Goal: Use online tool/utility

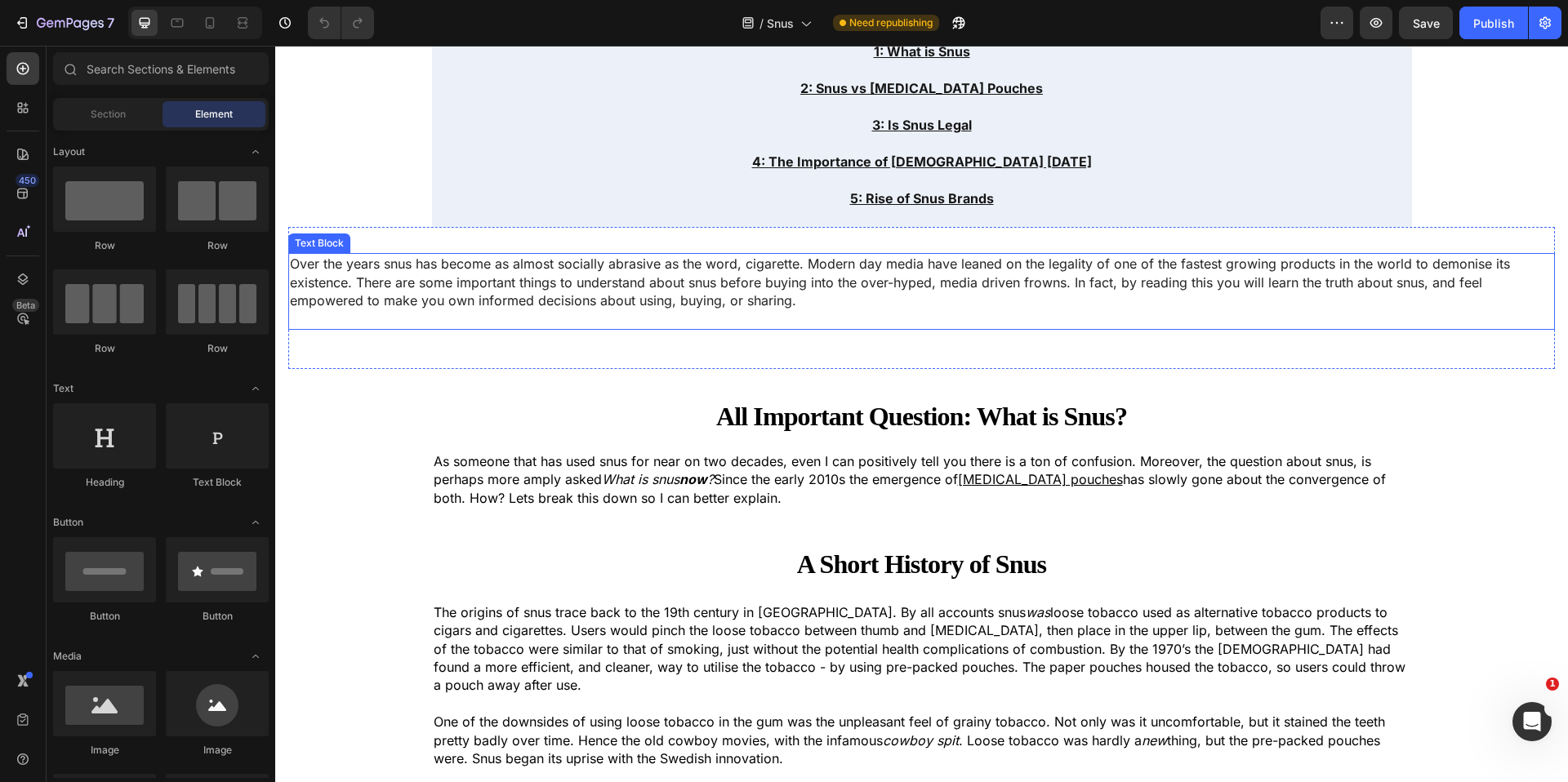
scroll to position [683, 0]
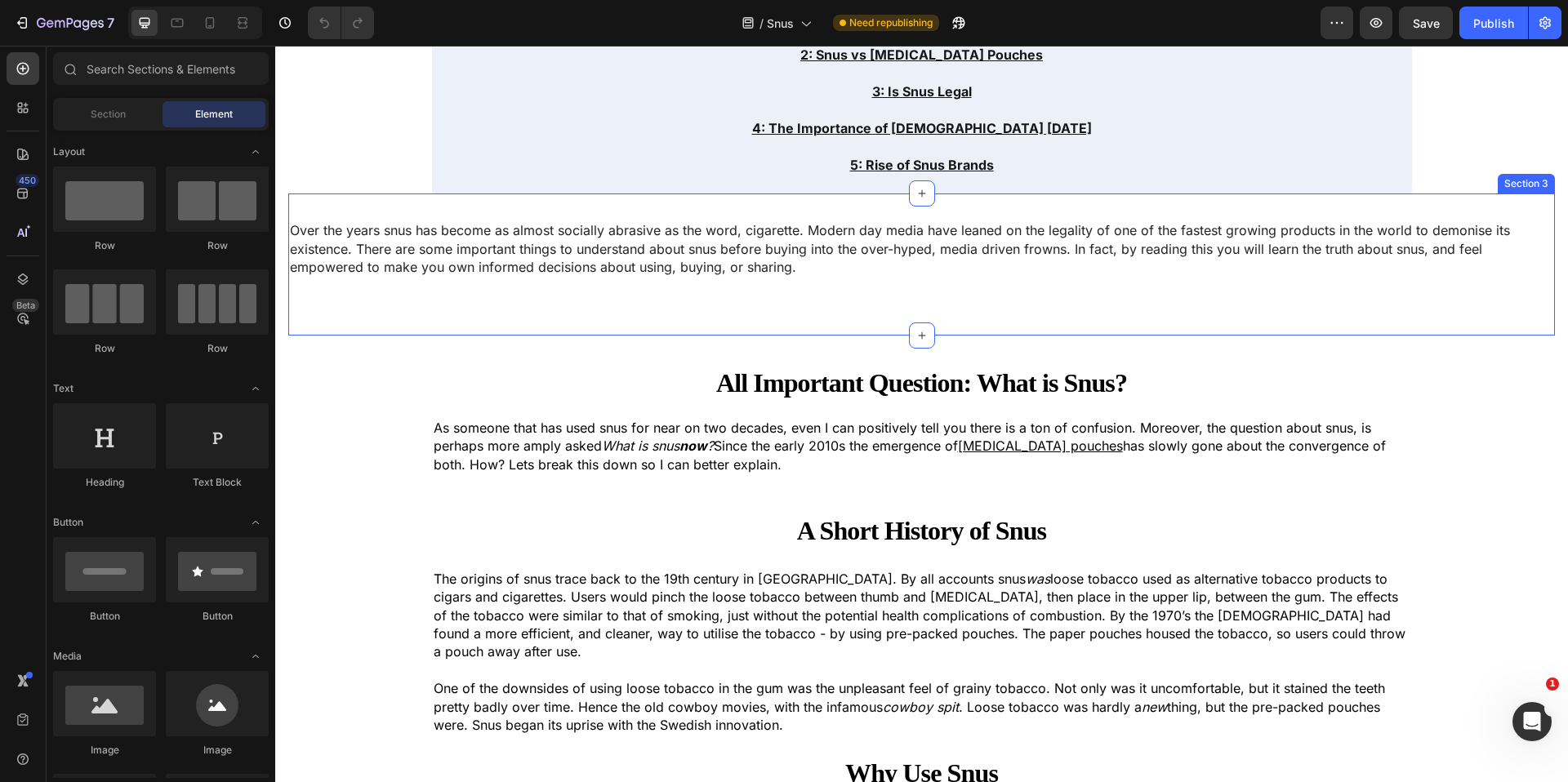
click at [388, 306] on div "Over the years snus has become as almost socially abrasive as the word, cigaret…" at bounding box center [921, 265] width 1266 height 90
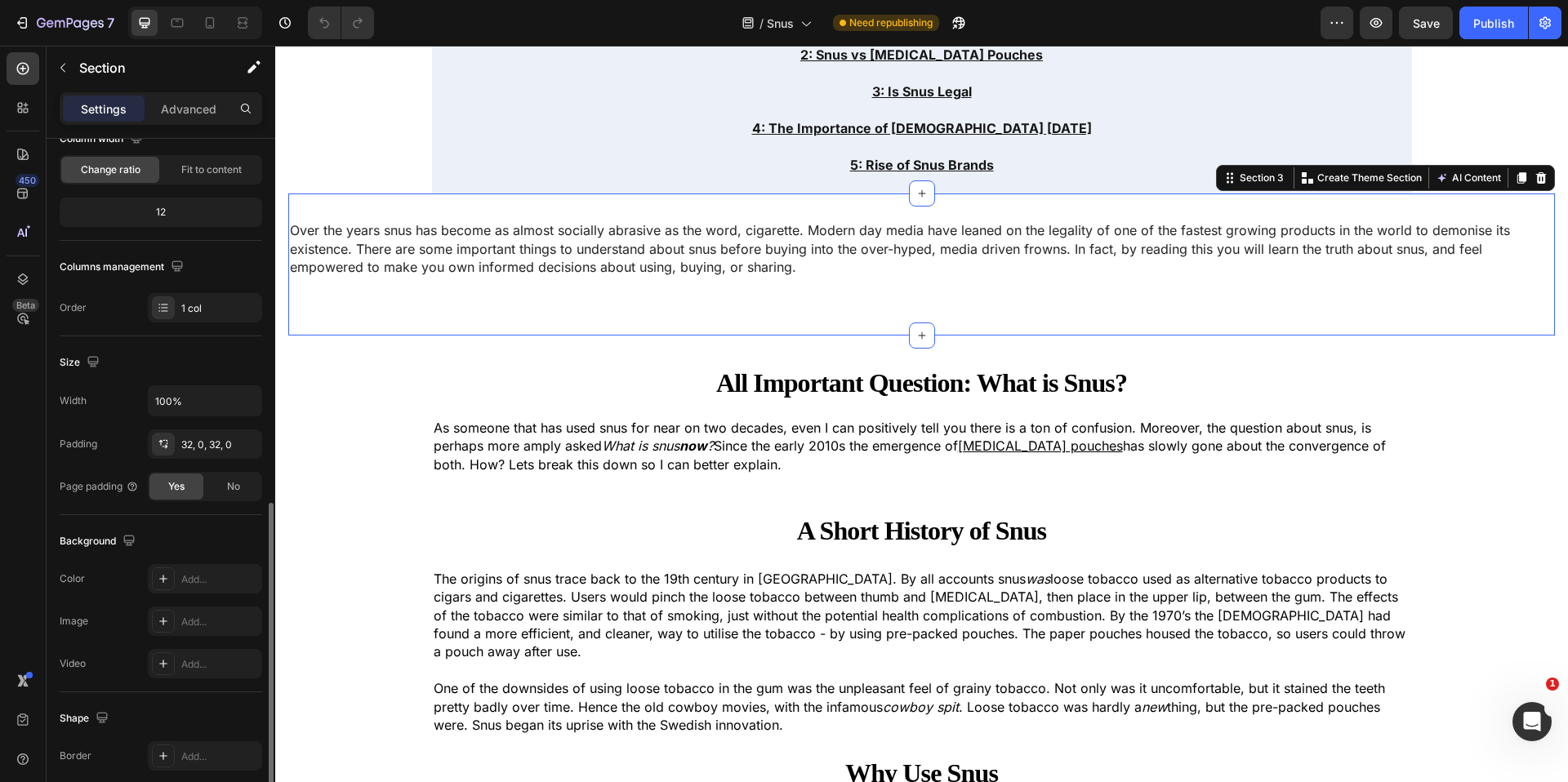
scroll to position [307, 0]
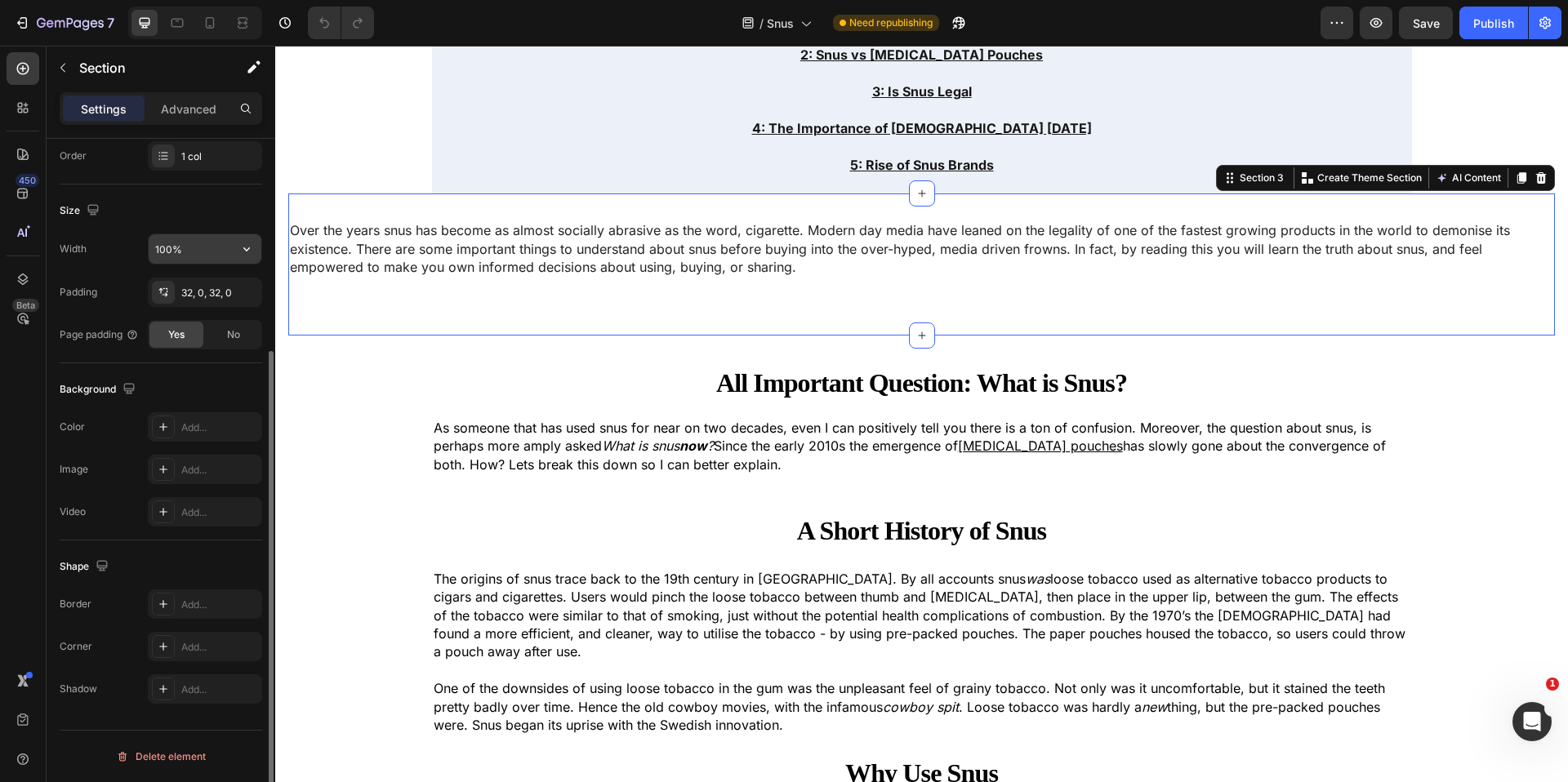
click at [167, 246] on input "100%" at bounding box center [204, 249] width 113 height 30
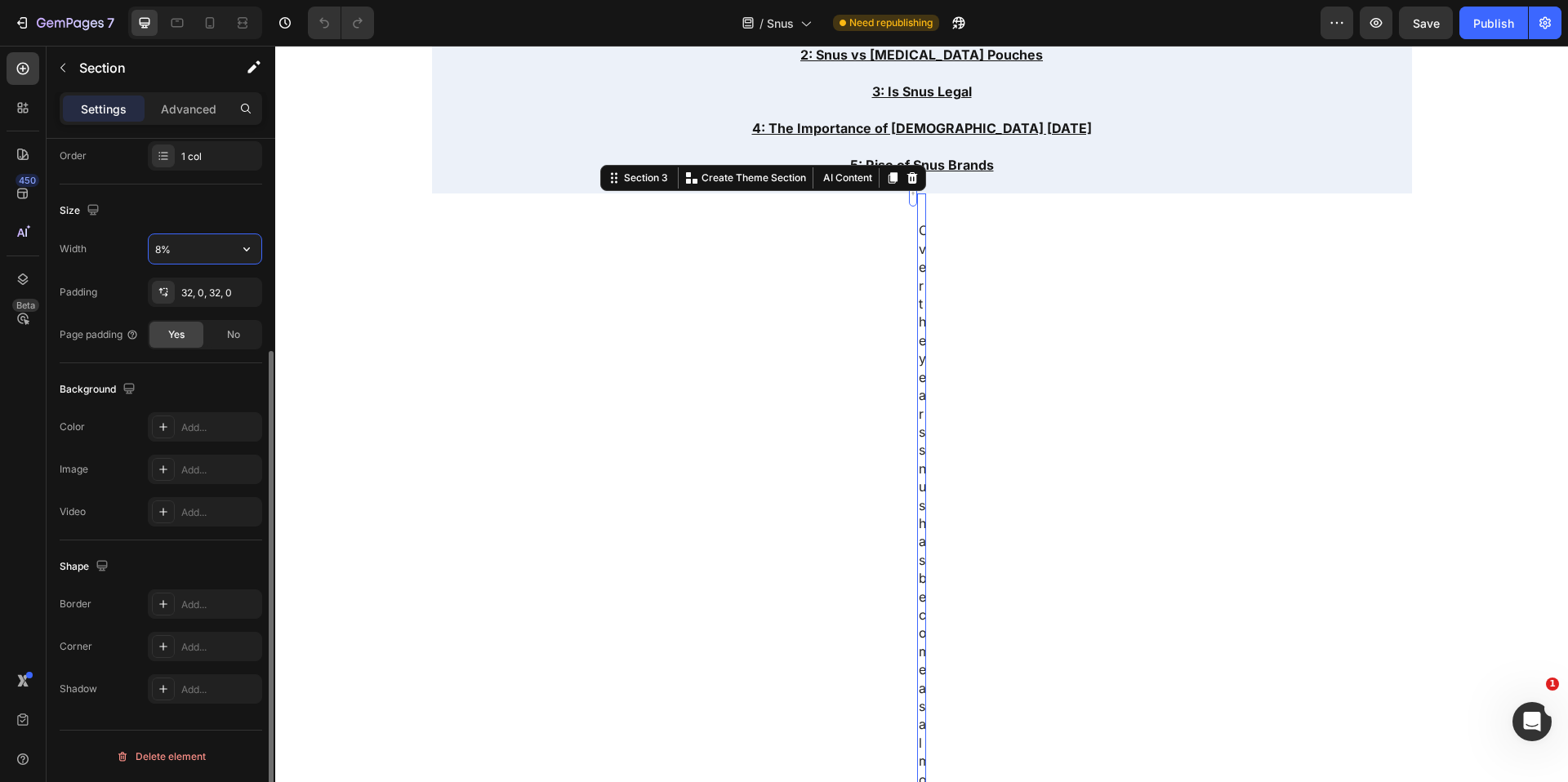
type input "87%"
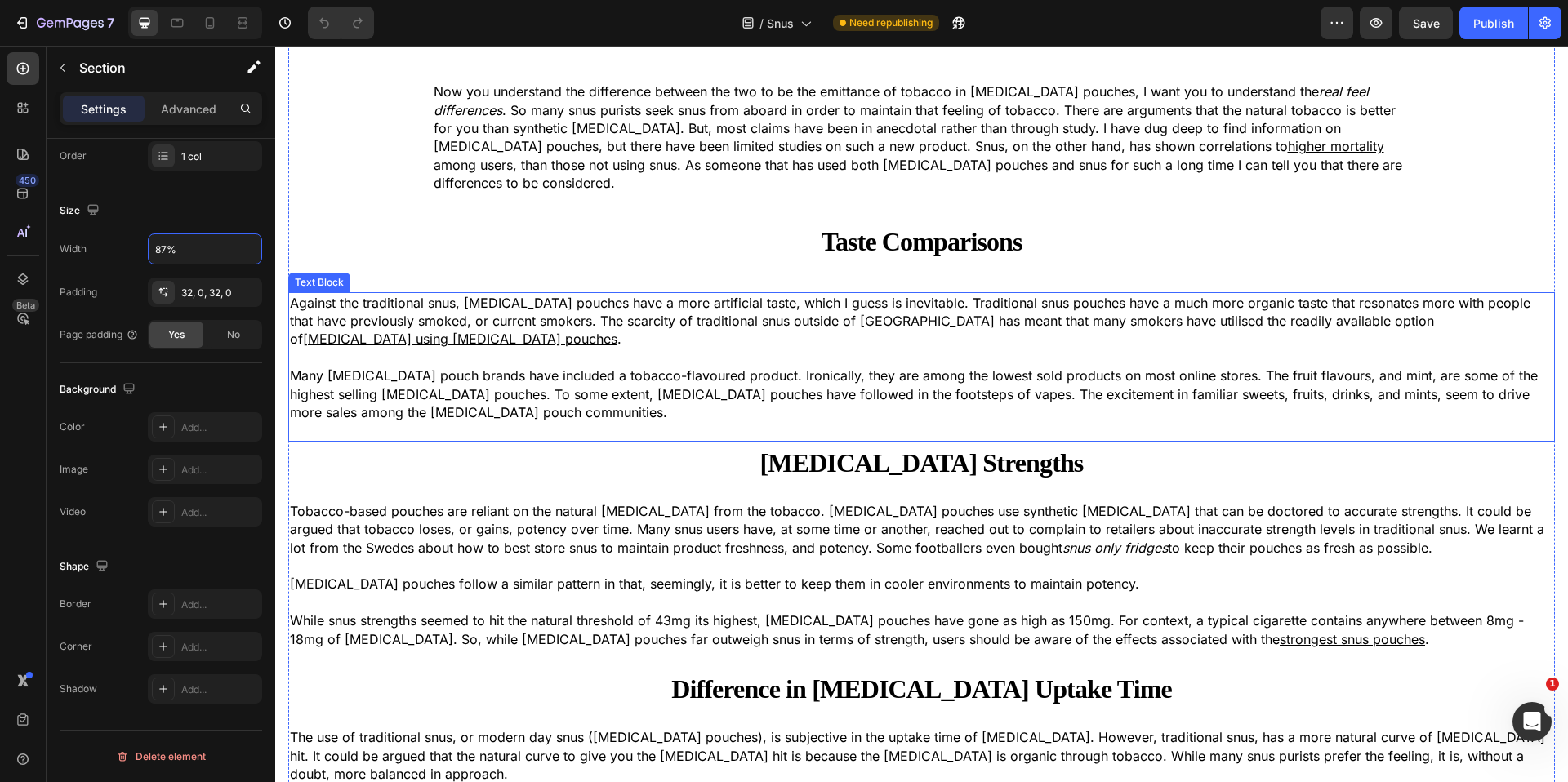
scroll to position [3407, 0]
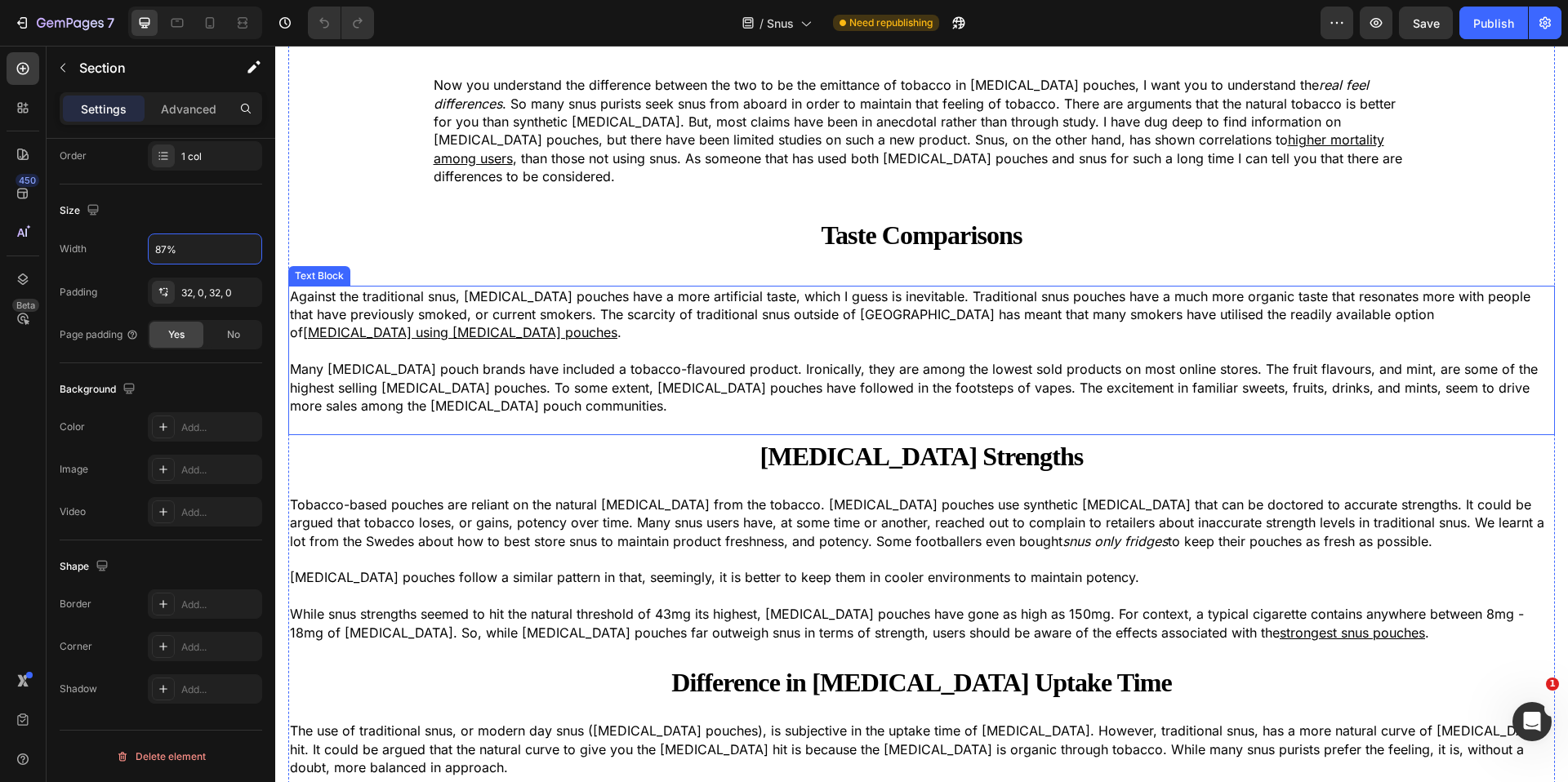
click at [414, 311] on p "Against the traditional snus, [MEDICAL_DATA] pouches have a more artificial tas…" at bounding box center [921, 315] width 1263 height 54
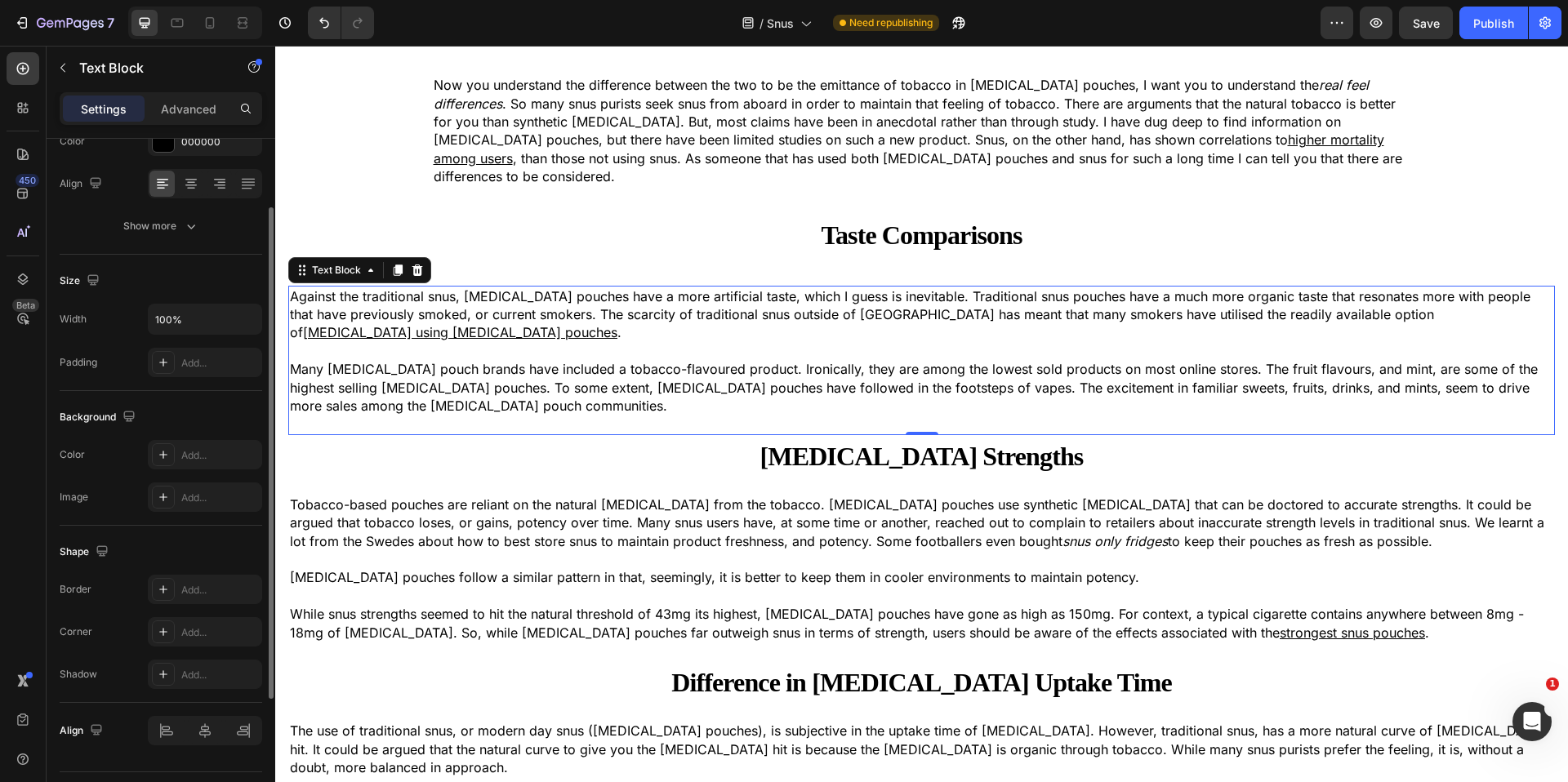
scroll to position [278, 0]
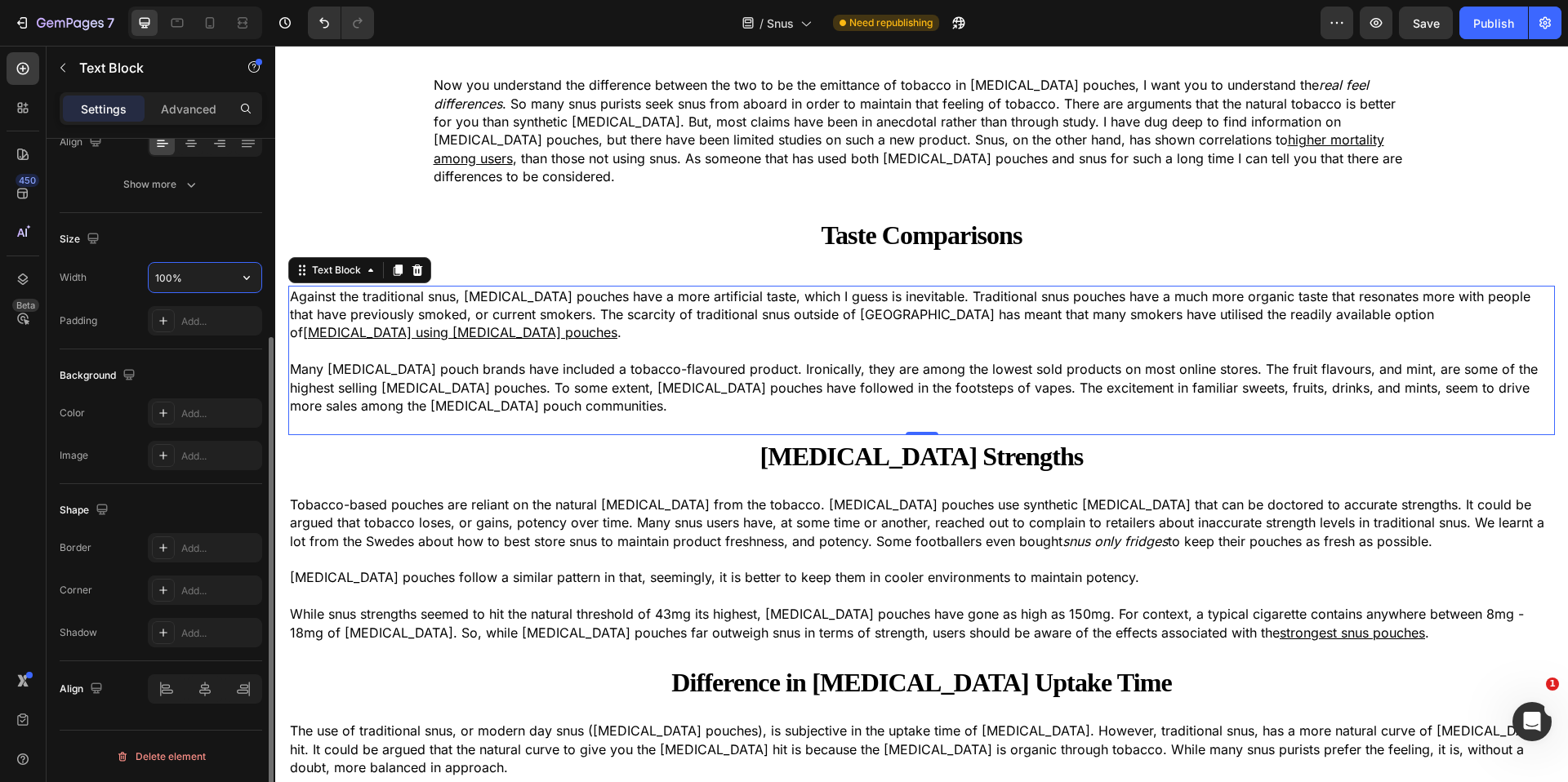
click at [178, 279] on input "100%" at bounding box center [204, 278] width 113 height 30
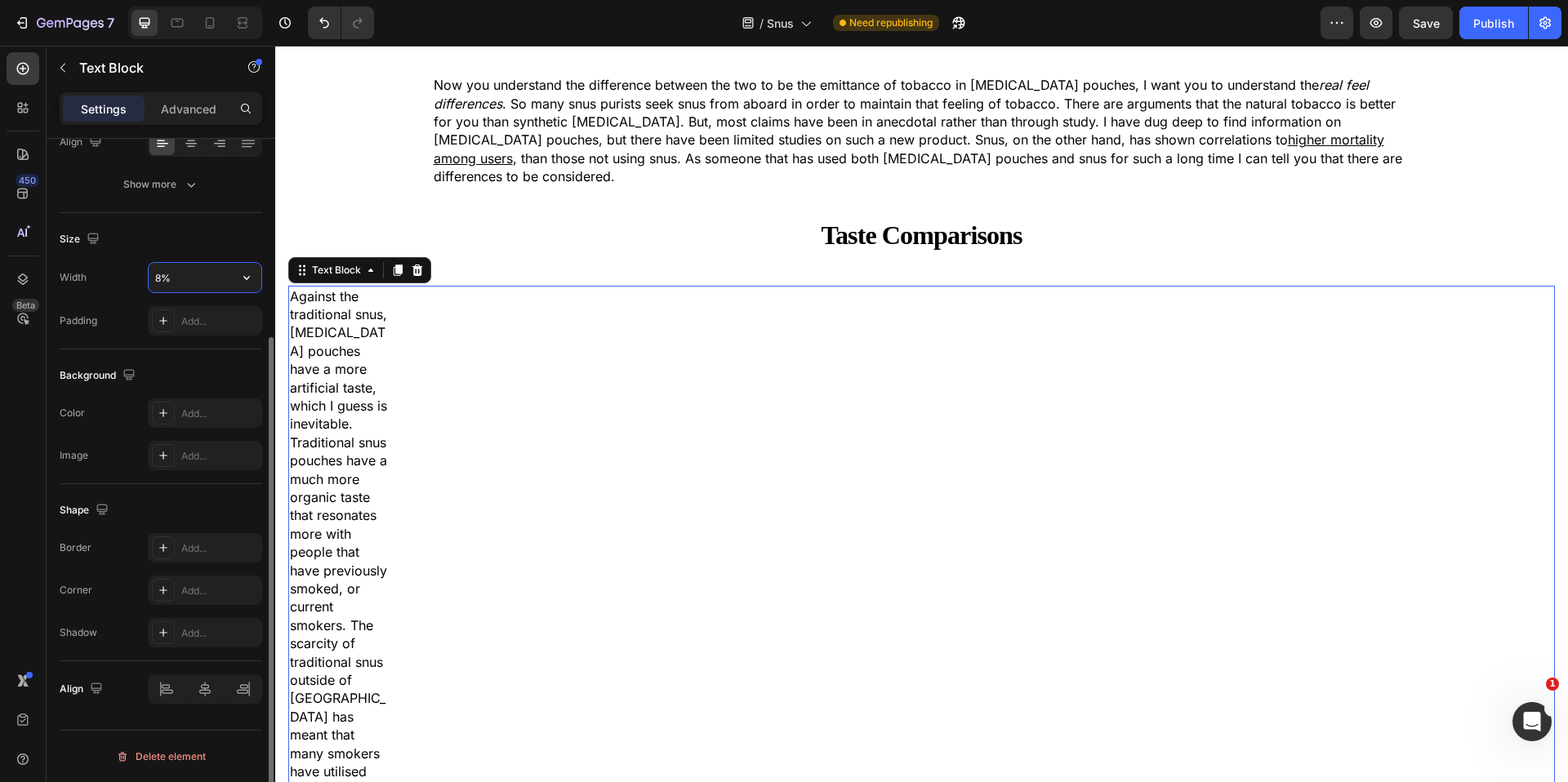
type input "87%"
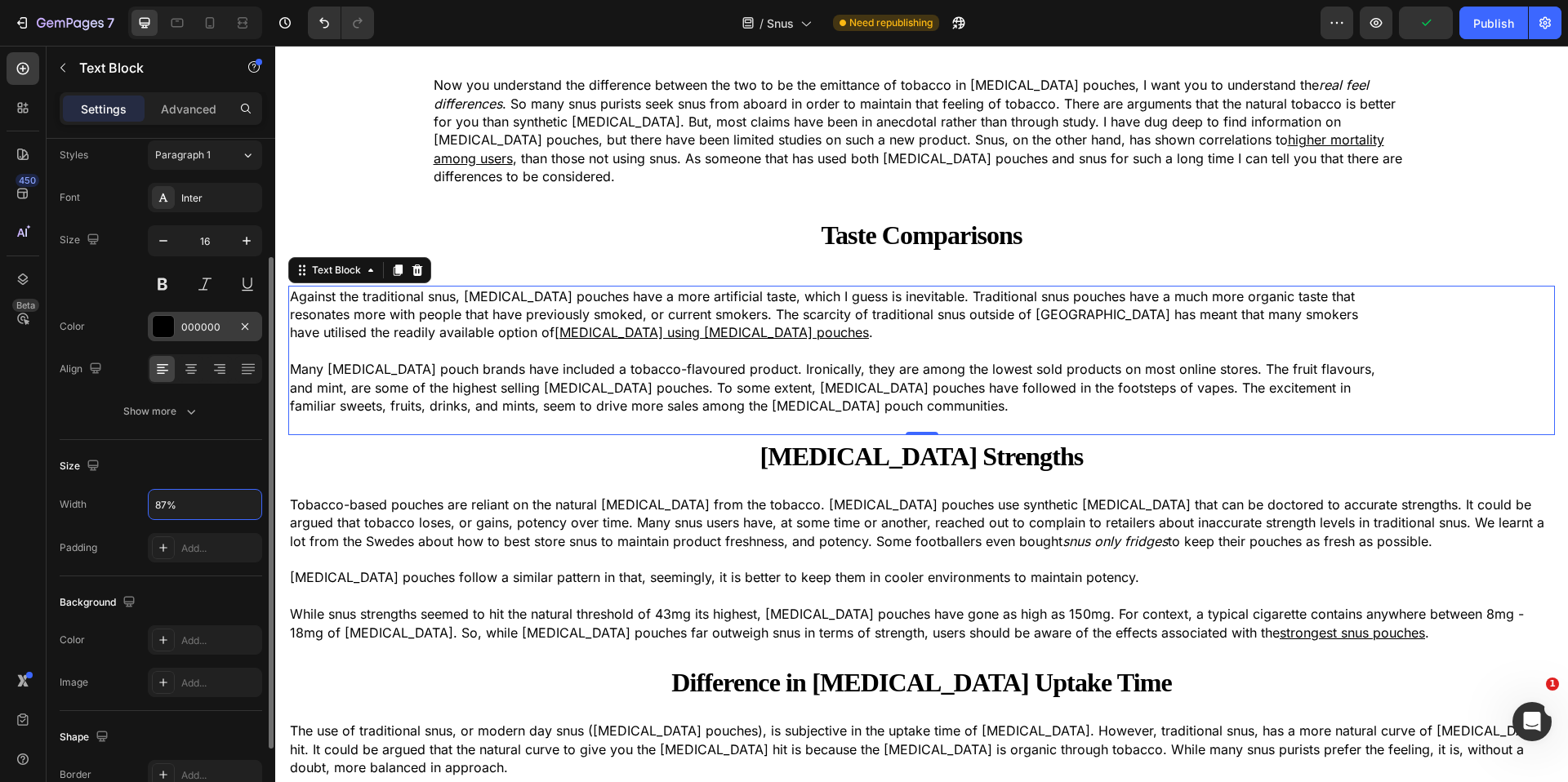
scroll to position [0, 0]
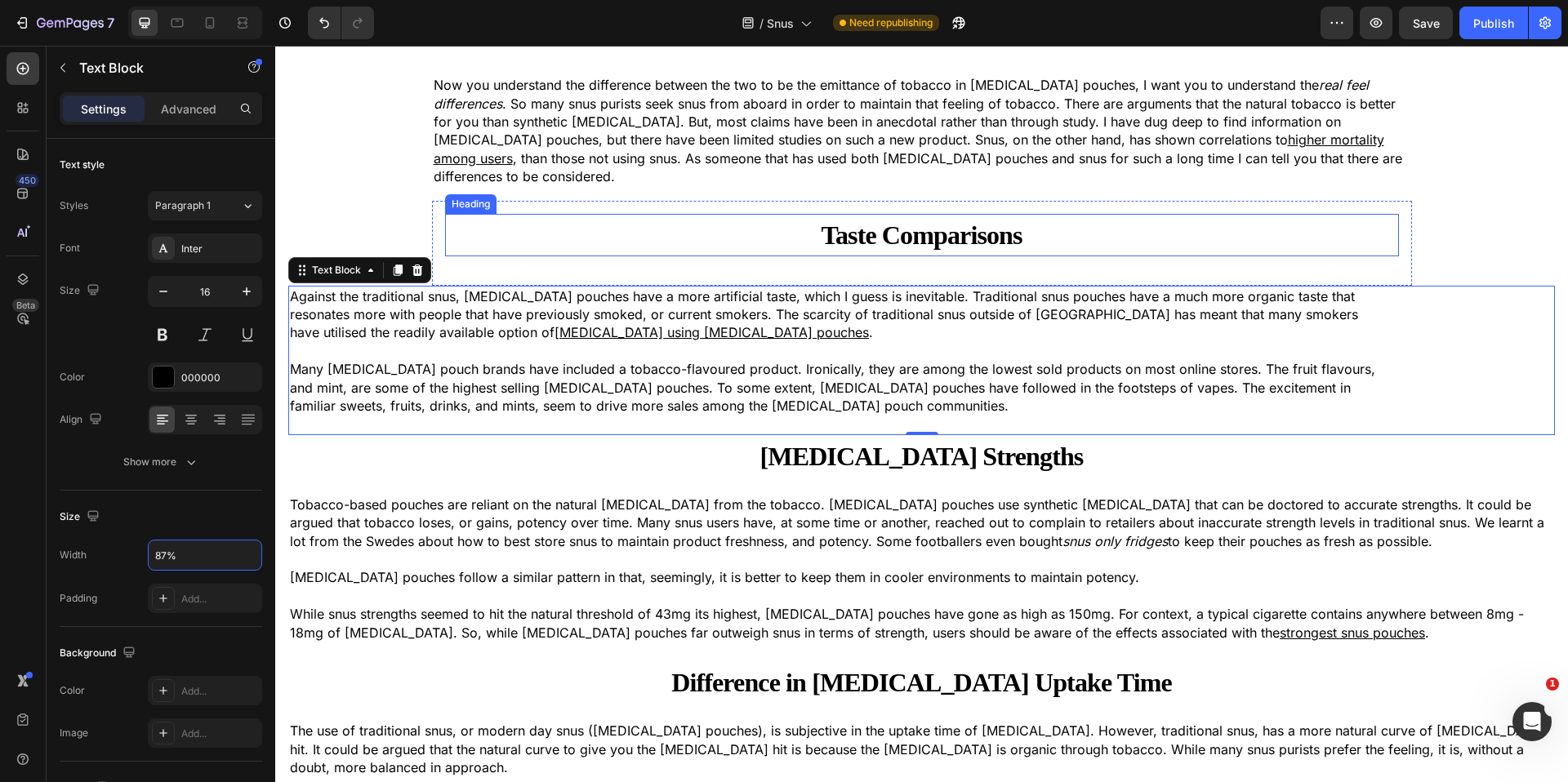
click at [458, 214] on h4 "Taste Comparisons" at bounding box center [922, 236] width 954 height 43
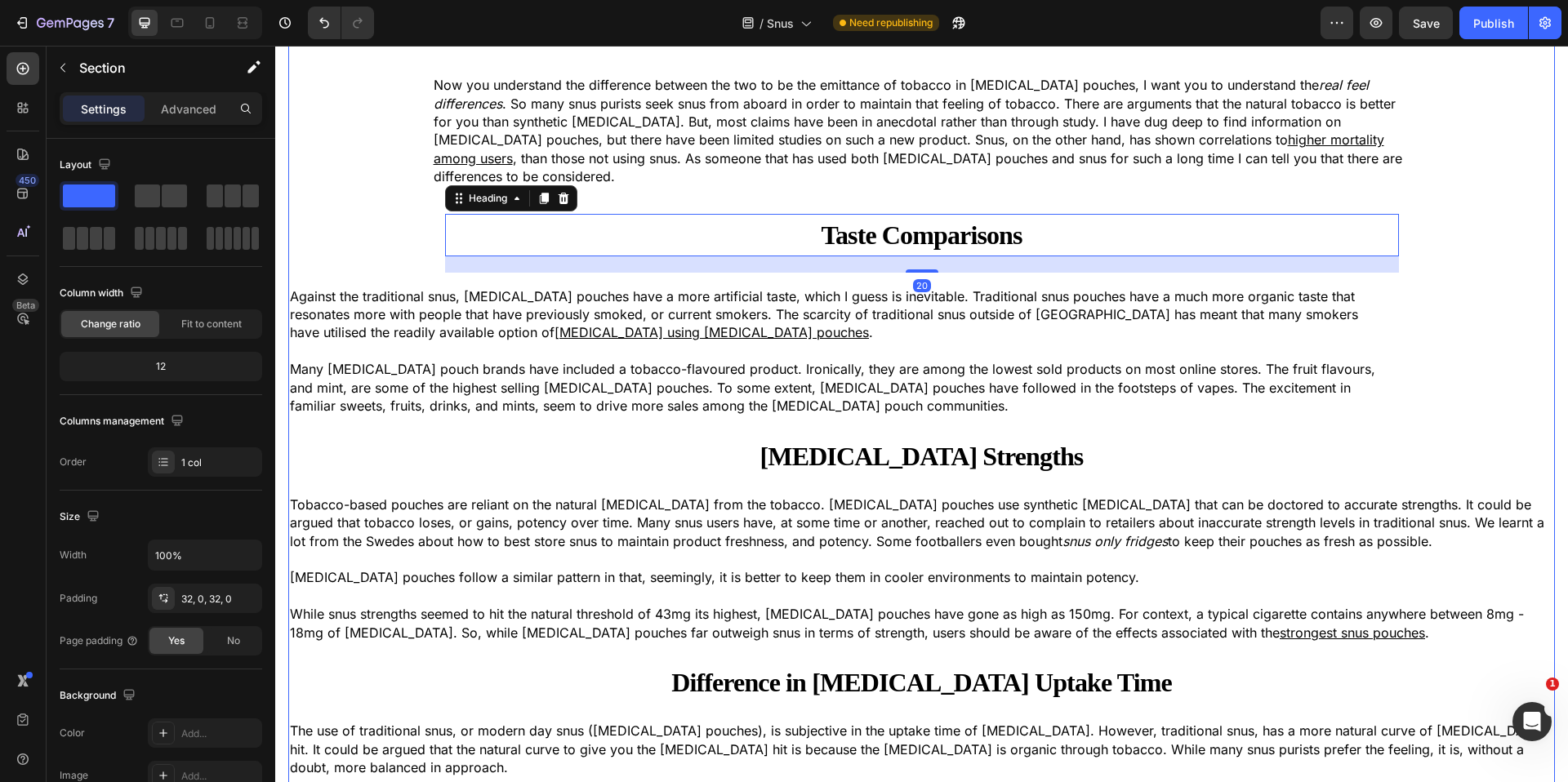
click at [327, 236] on div "Snus vs [MEDICAL_DATA][PERSON_NAME] Heading Now you understand the difference b…" at bounding box center [921, 427] width 1266 height 850
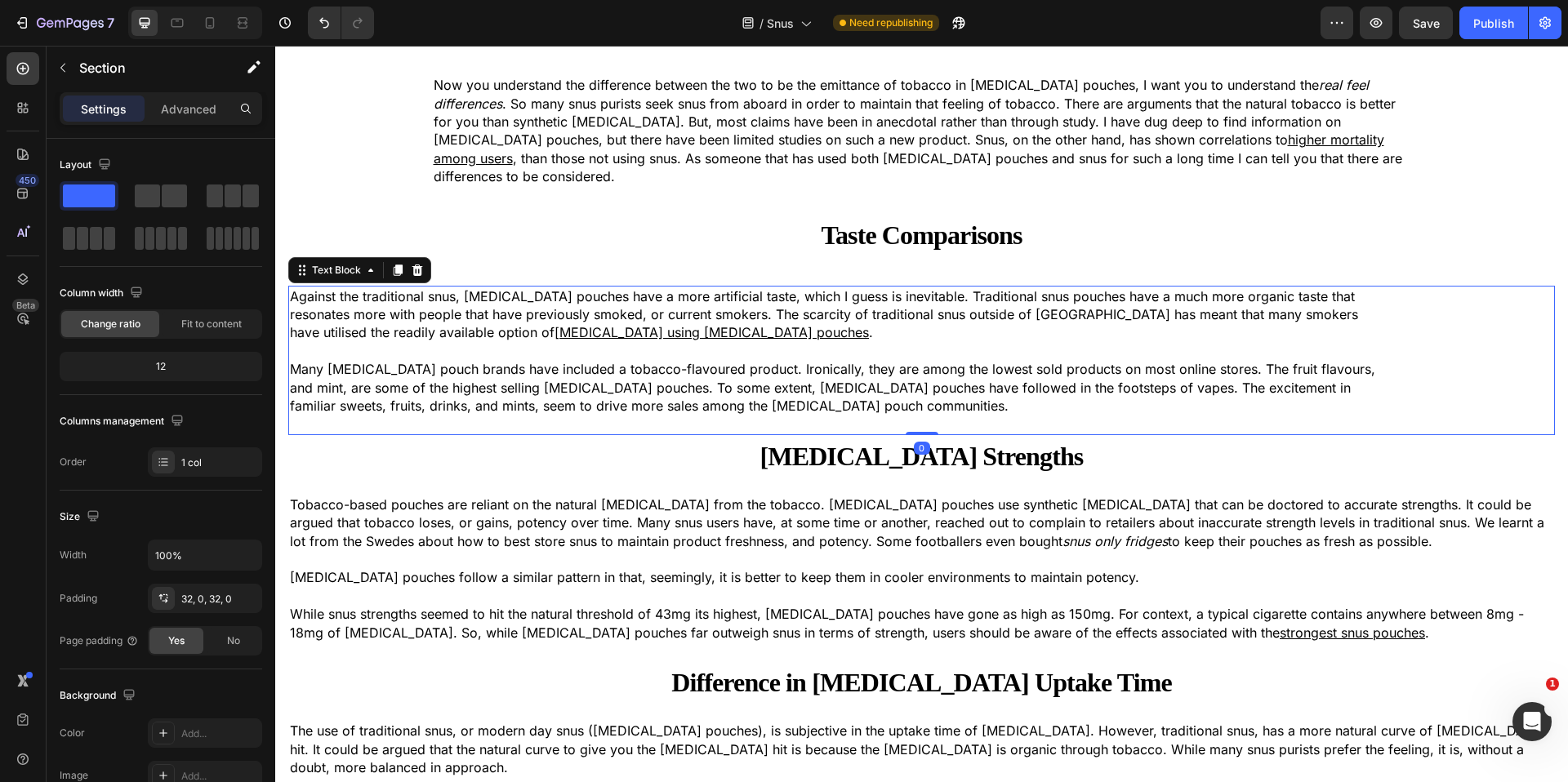
click at [347, 288] on p "Against the traditional snus, [MEDICAL_DATA] pouches have a more artificial tas…" at bounding box center [839, 315] width 1098 height 54
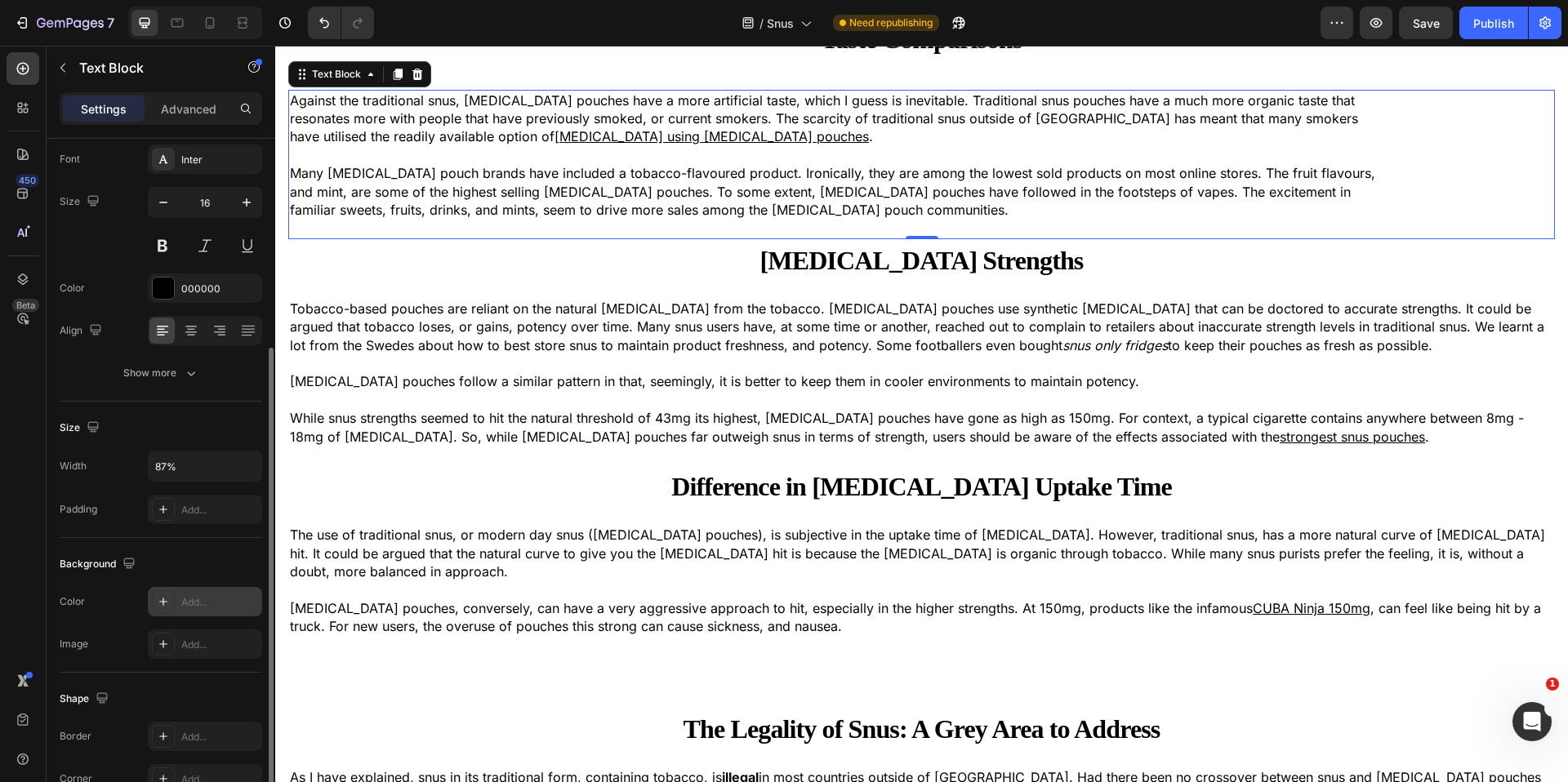
scroll to position [236, 0]
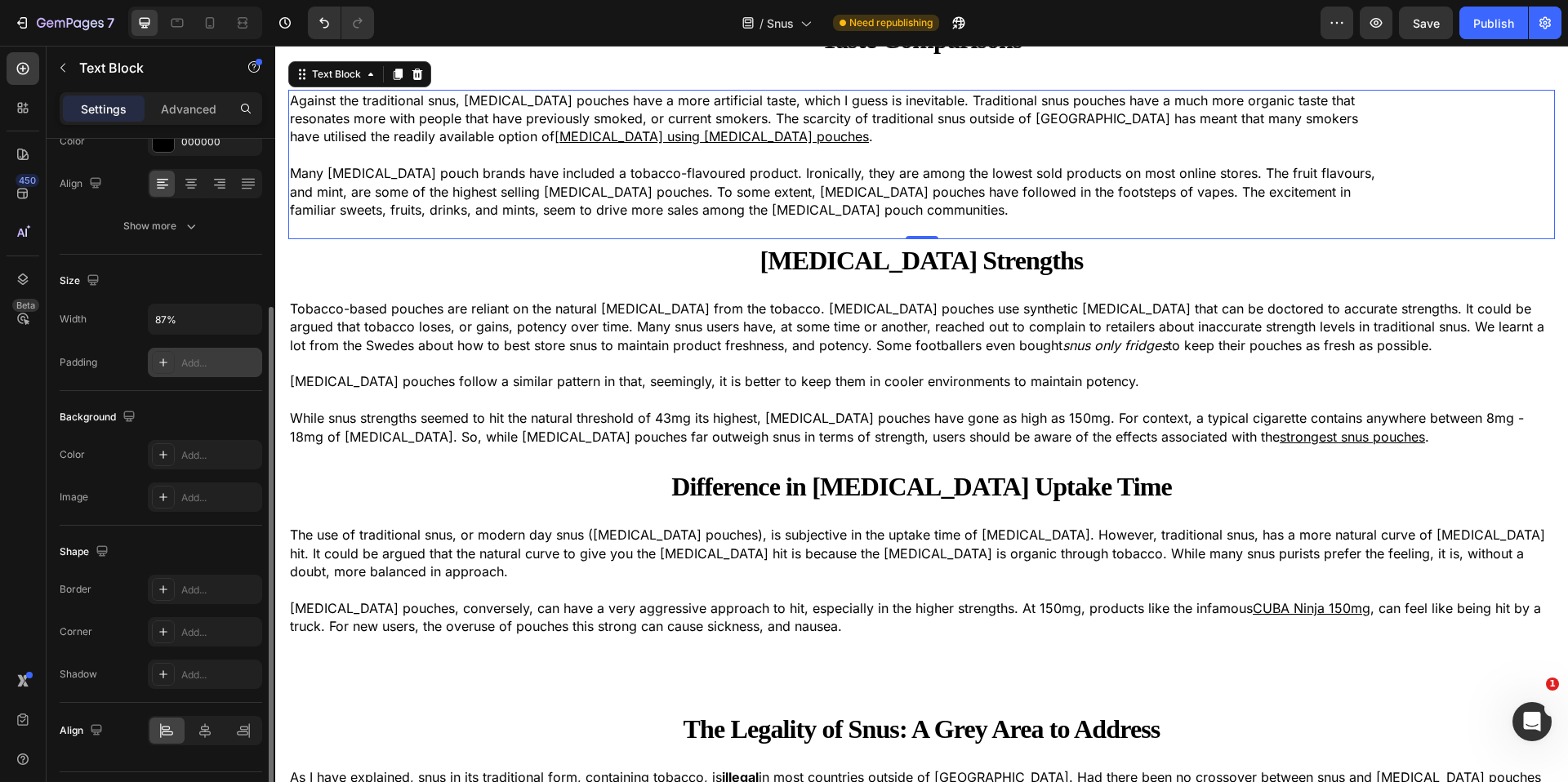
click at [160, 368] on icon at bounding box center [163, 363] width 13 height 13
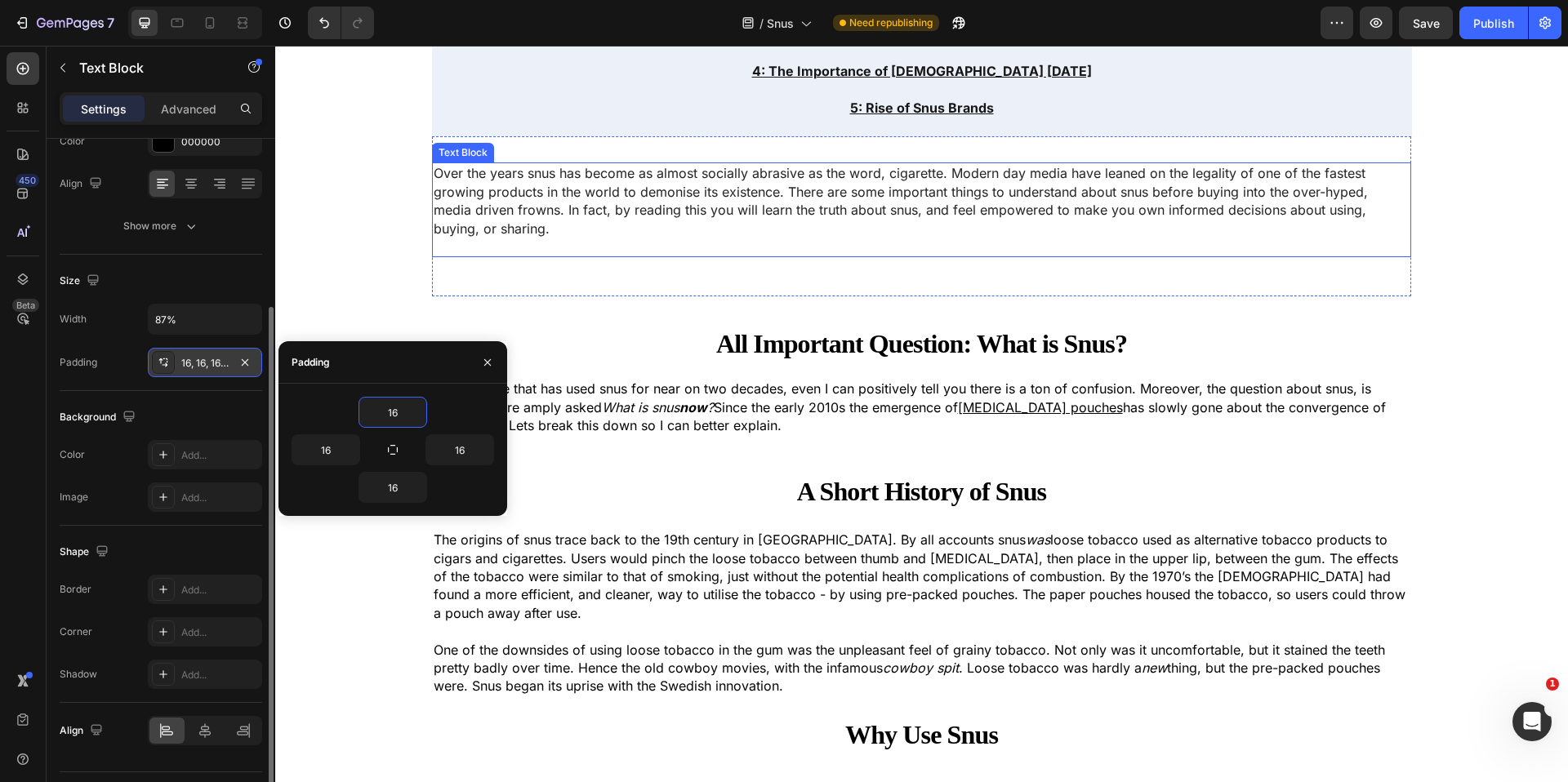
scroll to position [553, 0]
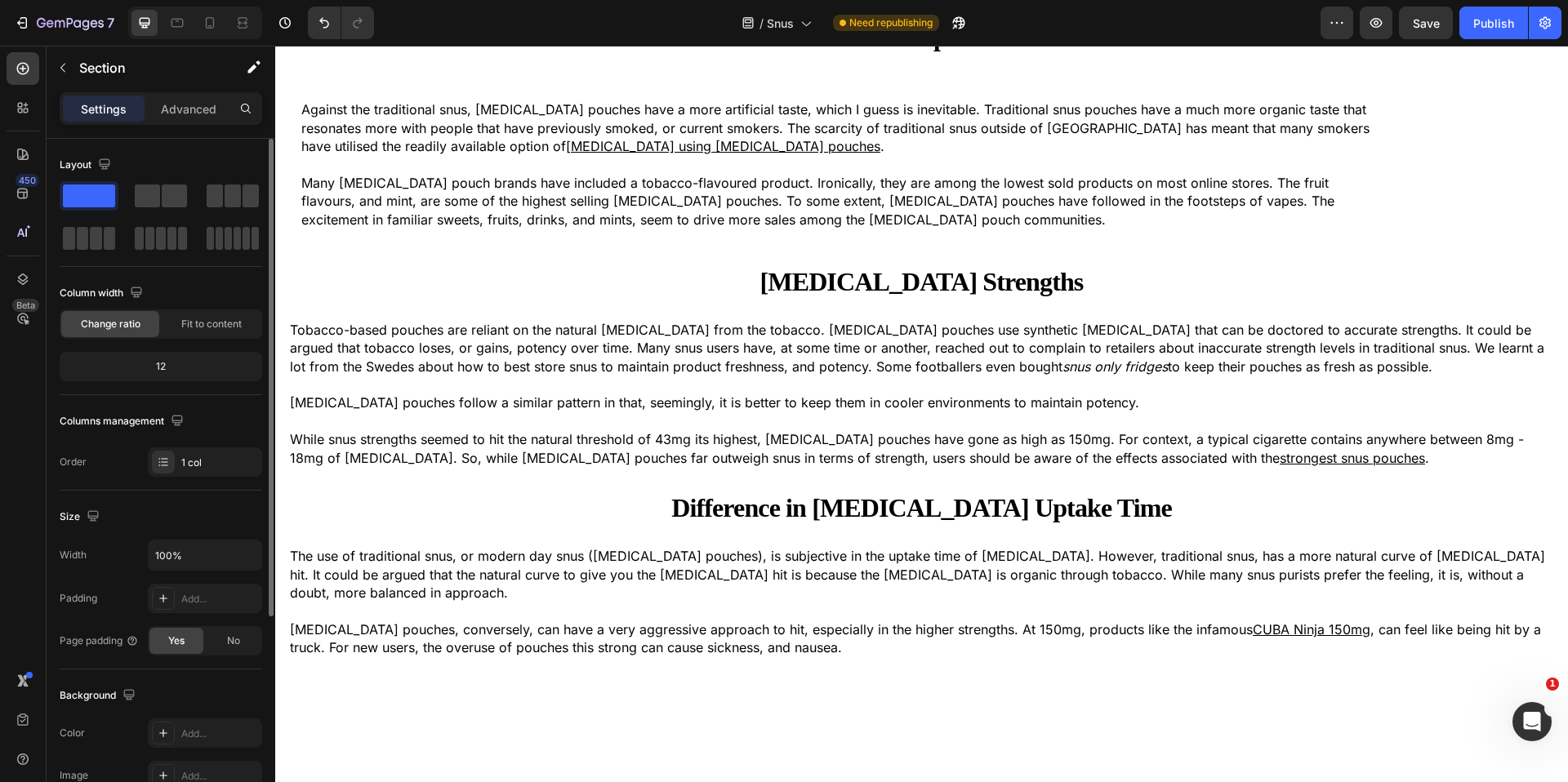
scroll to position [3183, 0]
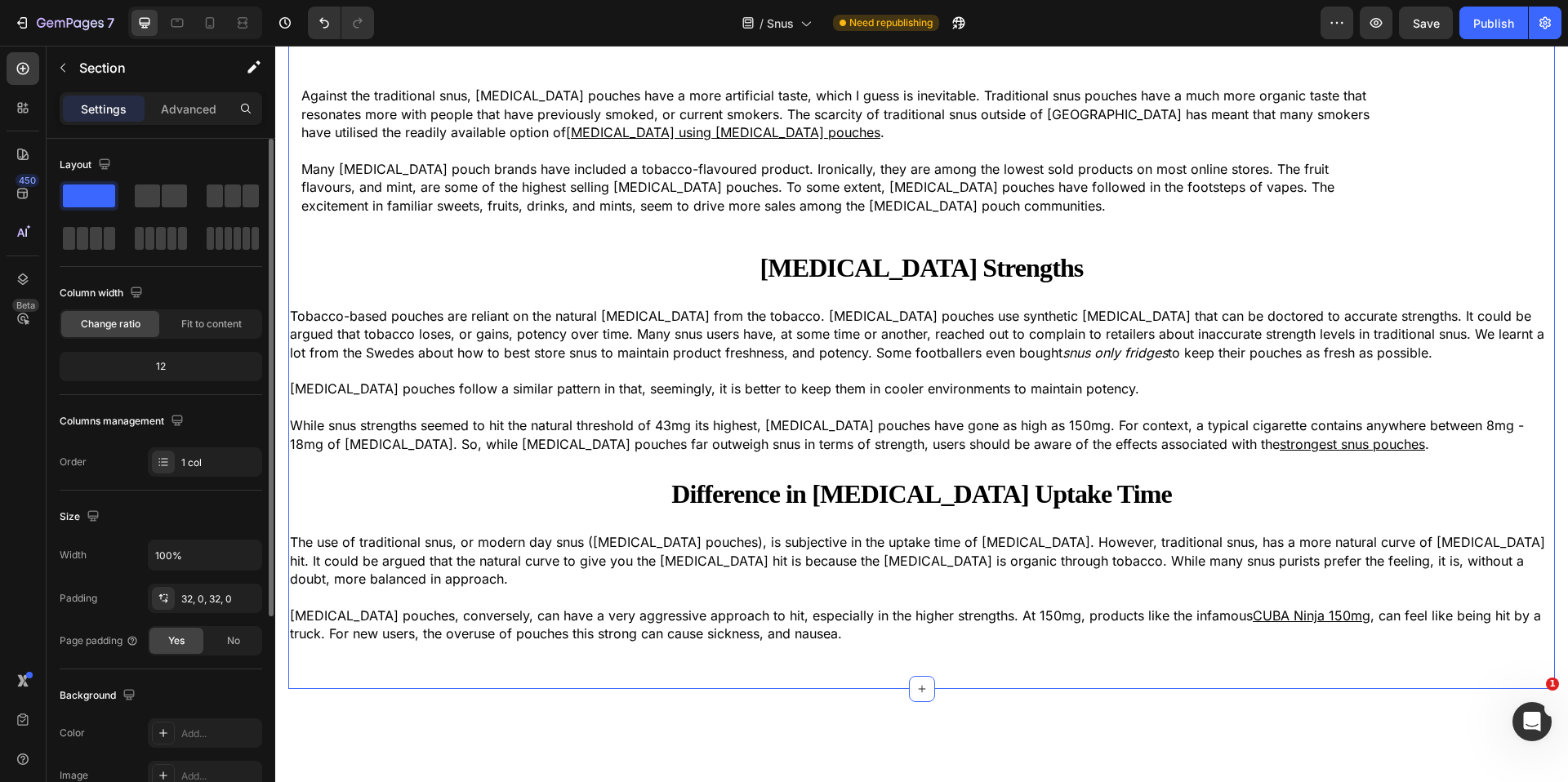
click at [378, 354] on div "Snus vs [MEDICAL_DATA][PERSON_NAME] Heading Now you understand the difference b…" at bounding box center [921, 227] width 1266 height 872
click at [218, 636] on div "No" at bounding box center [233, 641] width 54 height 26
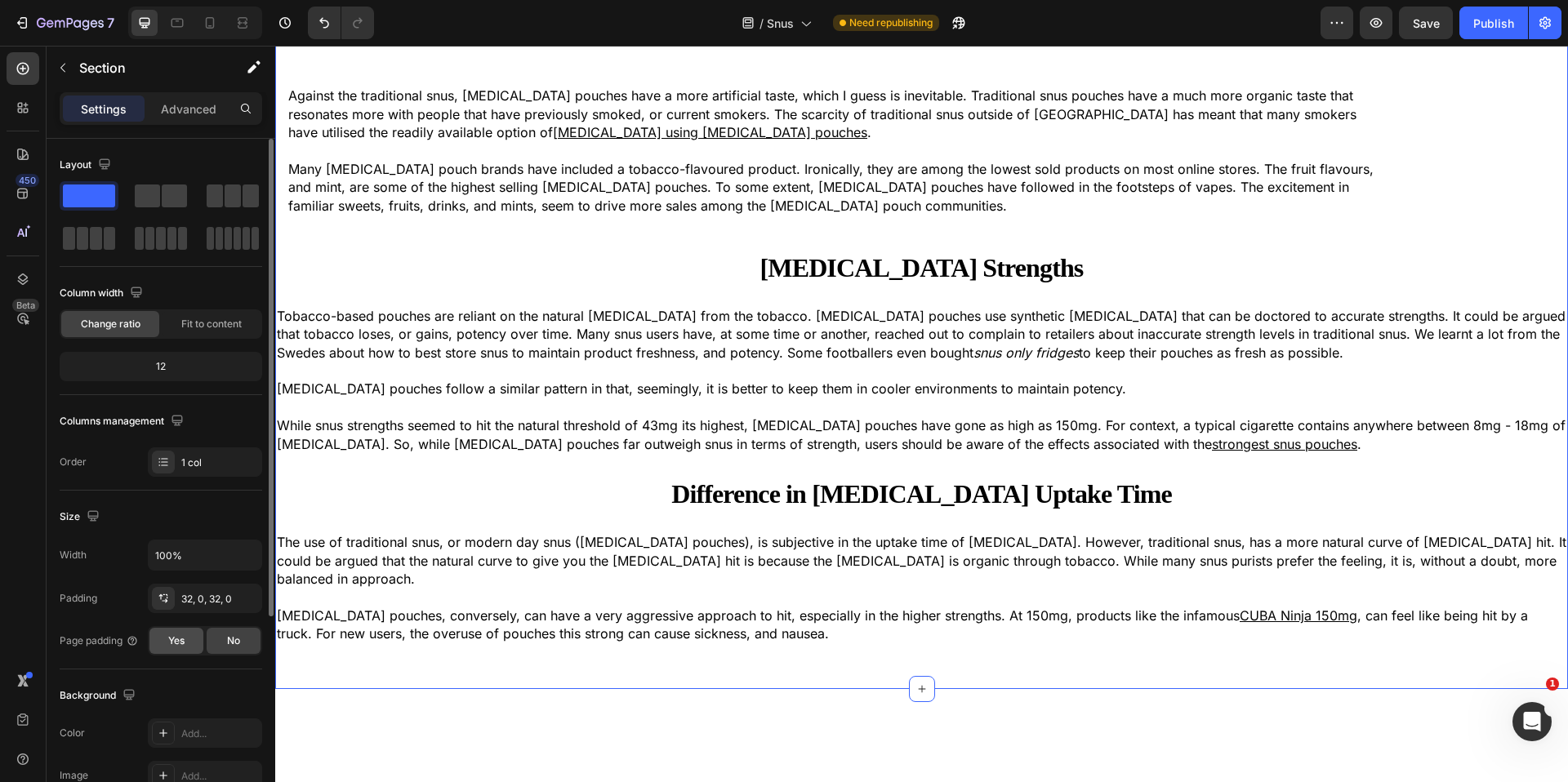
click at [187, 641] on div "Yes" at bounding box center [176, 641] width 54 height 26
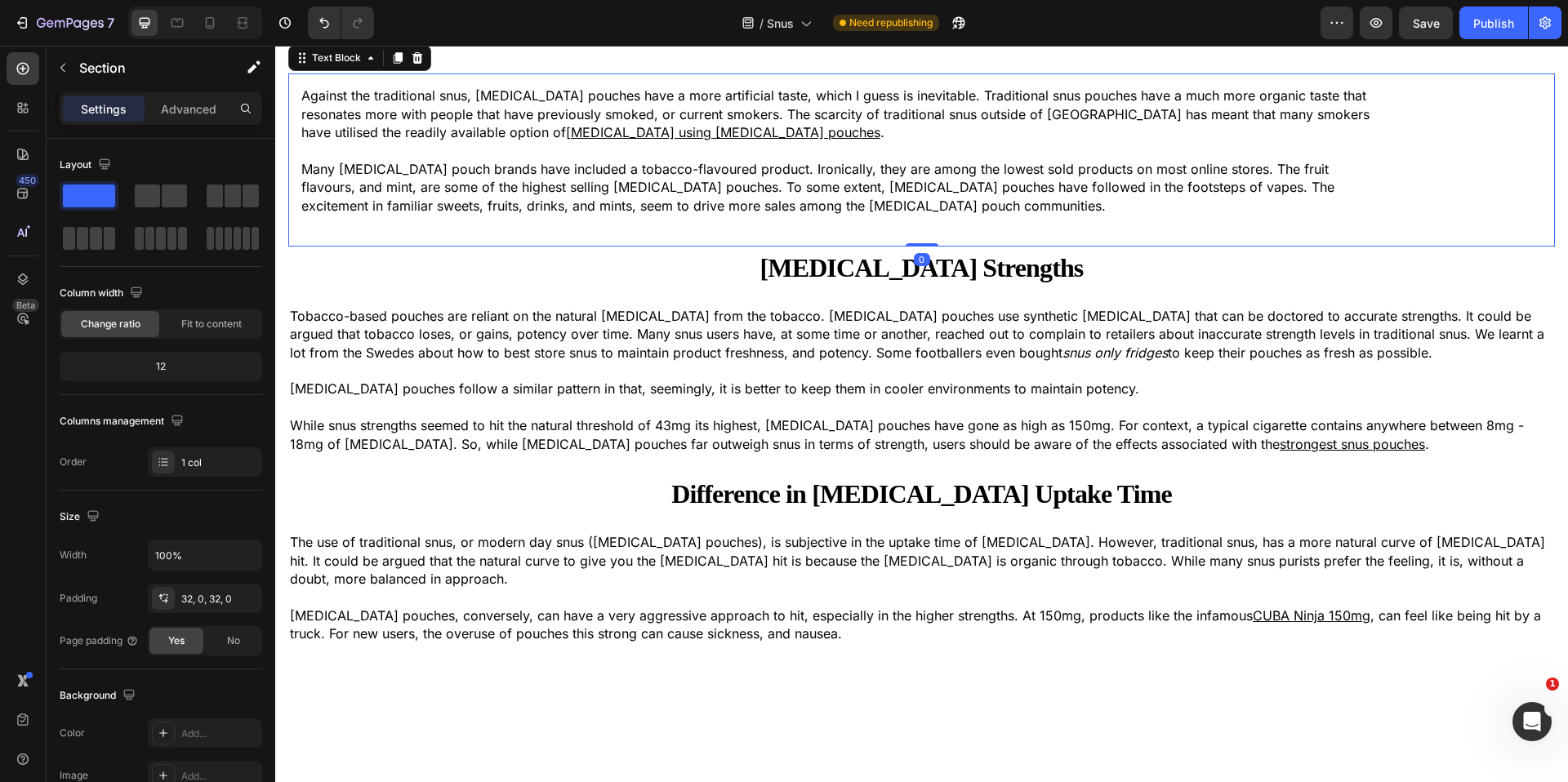
click at [378, 141] on p "Against the traditional snus, [MEDICAL_DATA] pouches have a more artificial tas…" at bounding box center [839, 114] width 1075 height 54
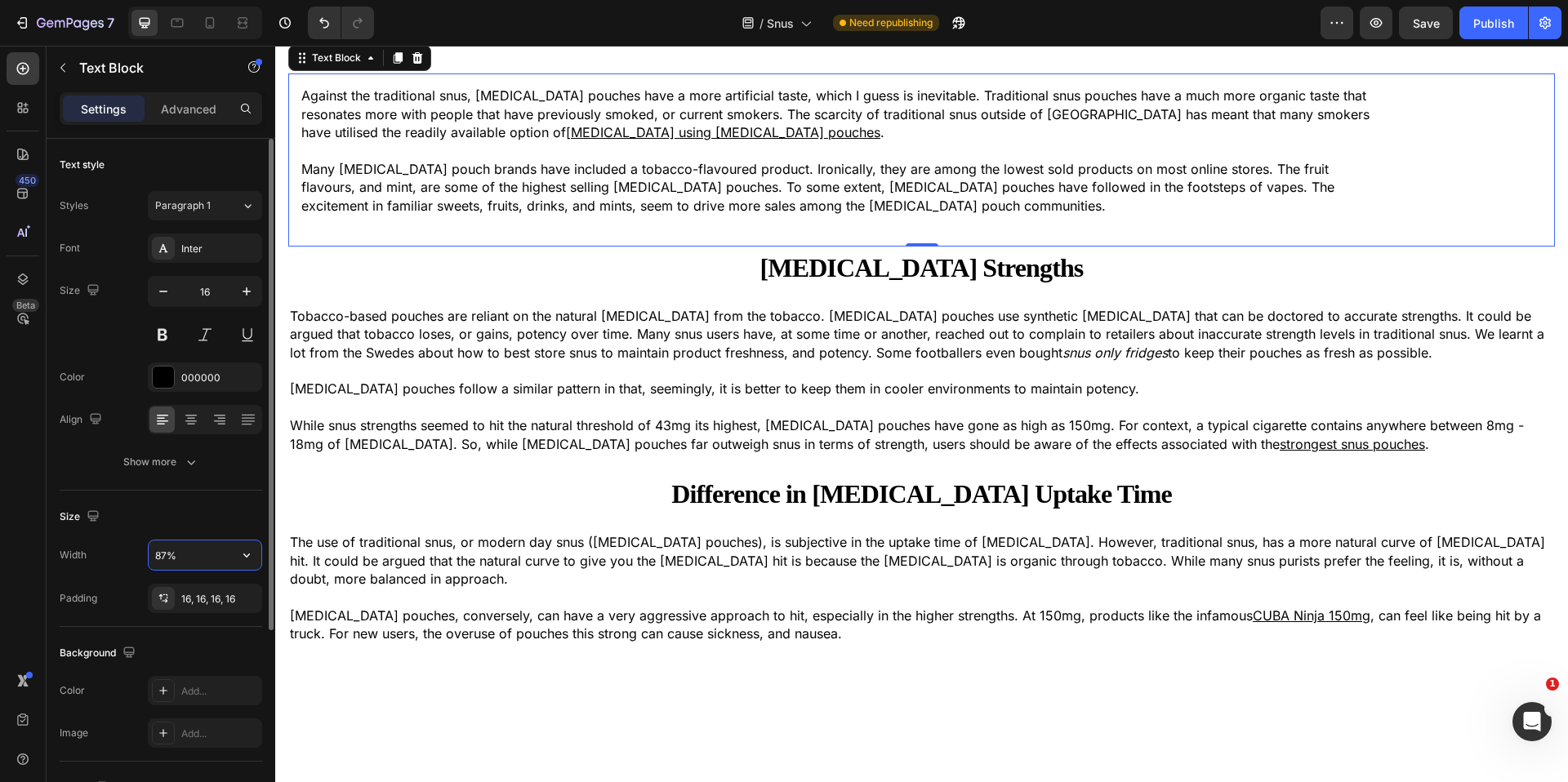
drag, startPoint x: 218, startPoint y: 557, endPoint x: 188, endPoint y: 558, distance: 30.0
click at [215, 557] on input "87%" at bounding box center [204, 555] width 113 height 30
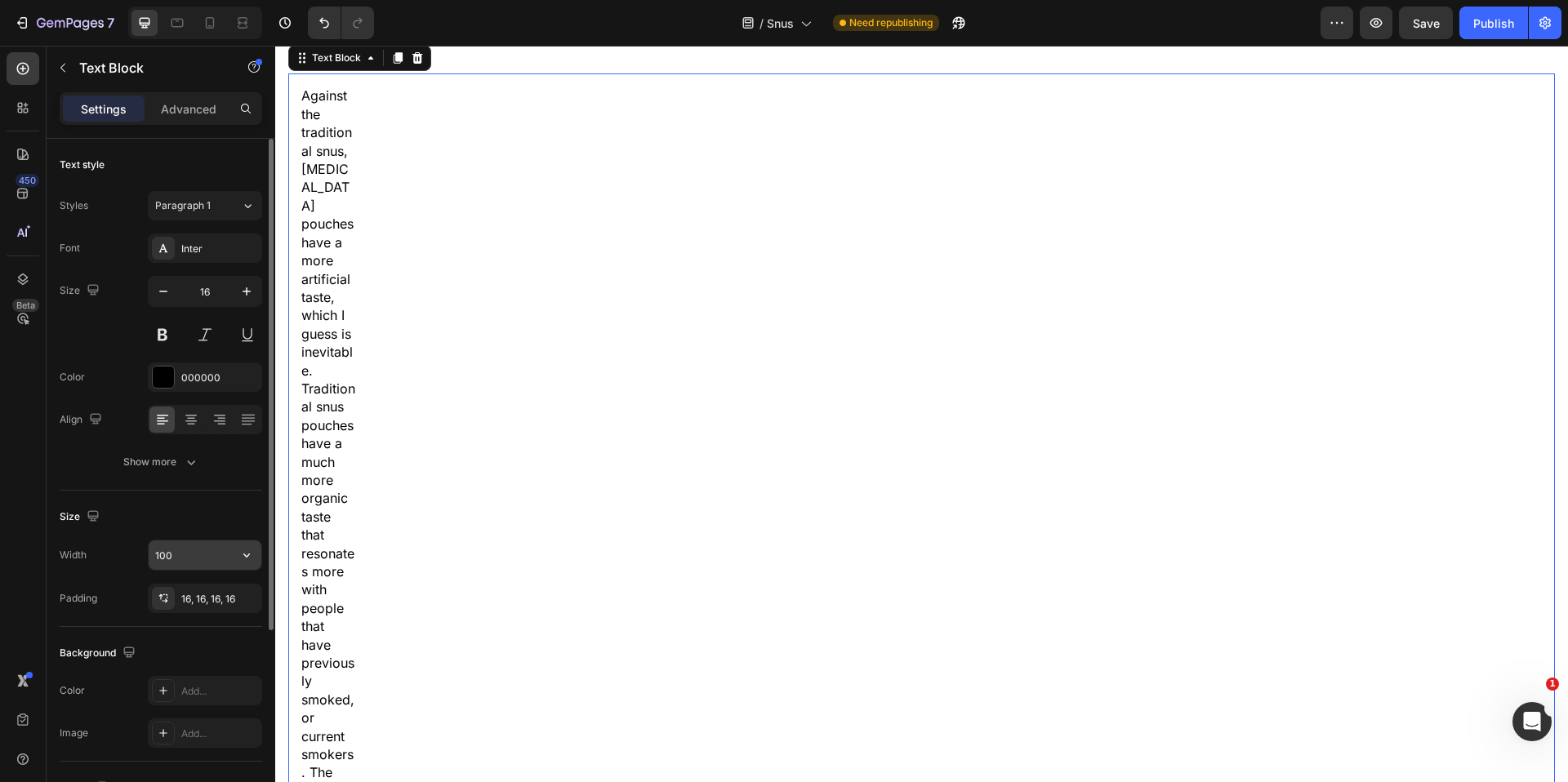
click at [218, 570] on div "100" at bounding box center [204, 555] width 115 height 31
click at [238, 556] on icon "button" at bounding box center [246, 555] width 16 height 16
click at [199, 649] on div "Default 1200px" at bounding box center [188, 659] width 134 height 31
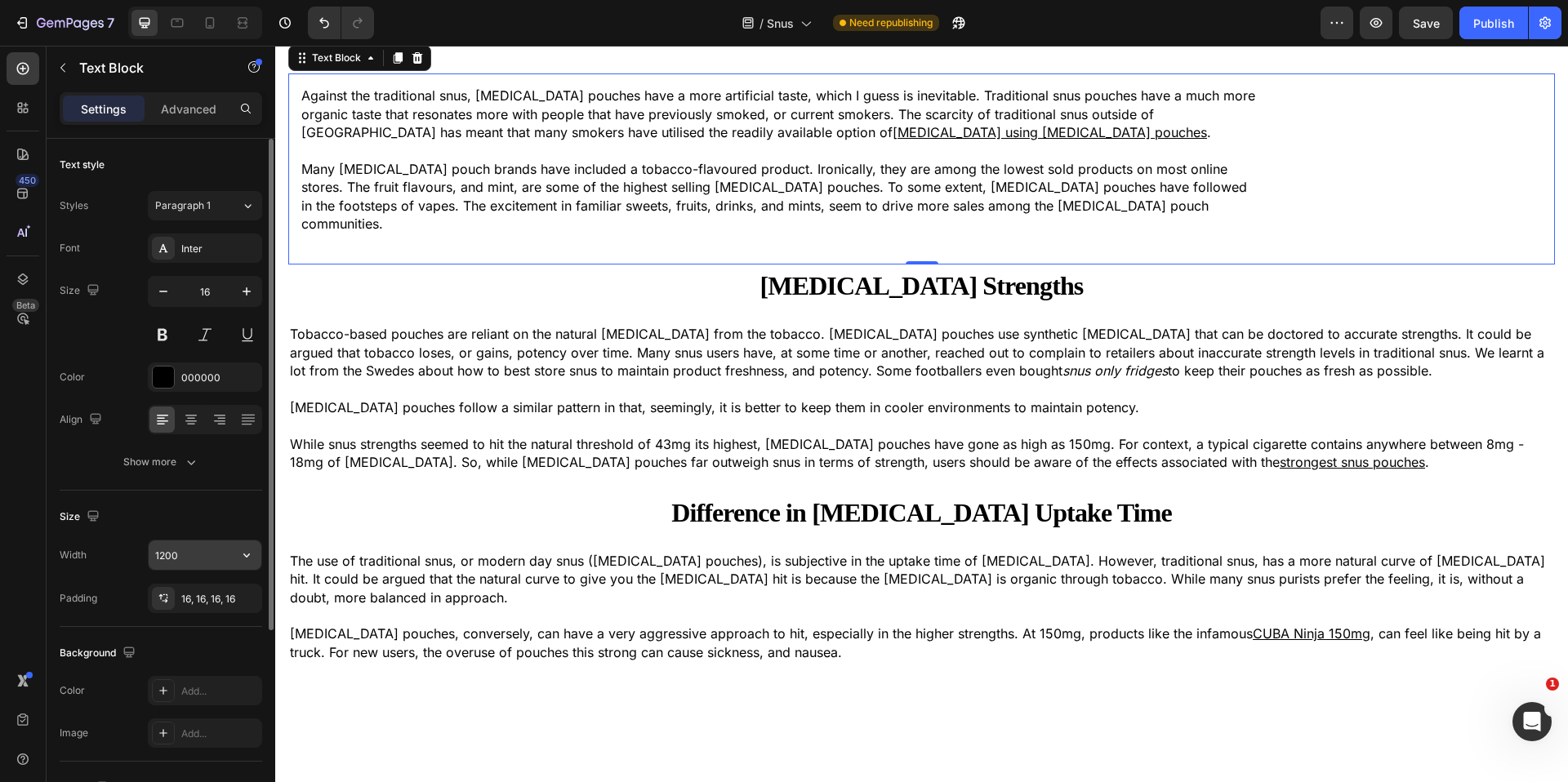
click at [209, 563] on input "1200" at bounding box center [204, 555] width 113 height 30
click at [232, 554] on div "1200" at bounding box center [204, 555] width 113 height 30
click at [238, 555] on icon "button" at bounding box center [246, 555] width 16 height 16
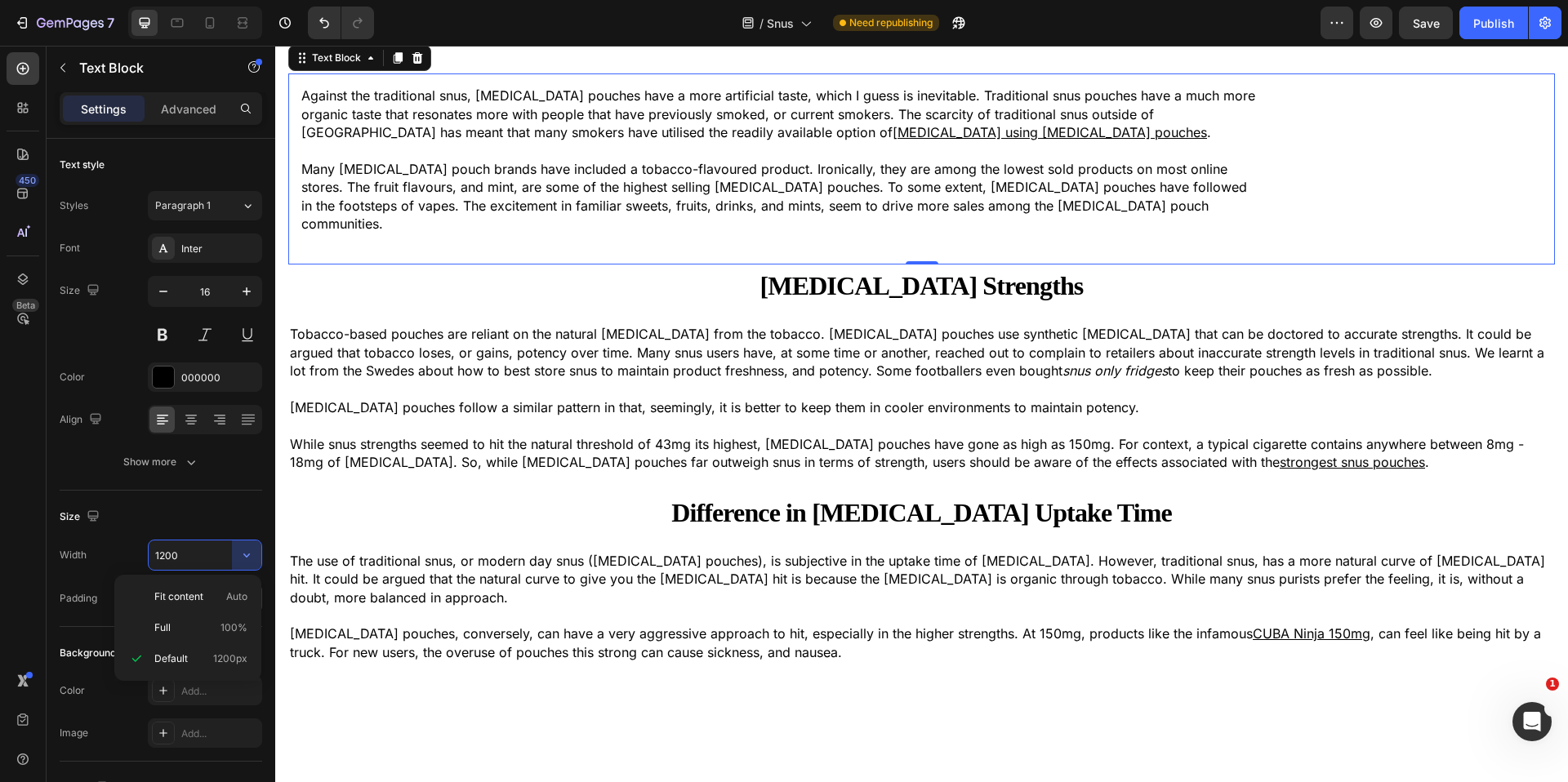
click at [183, 612] on div "Fit content Auto" at bounding box center [188, 628] width 134 height 31
type input "Auto"
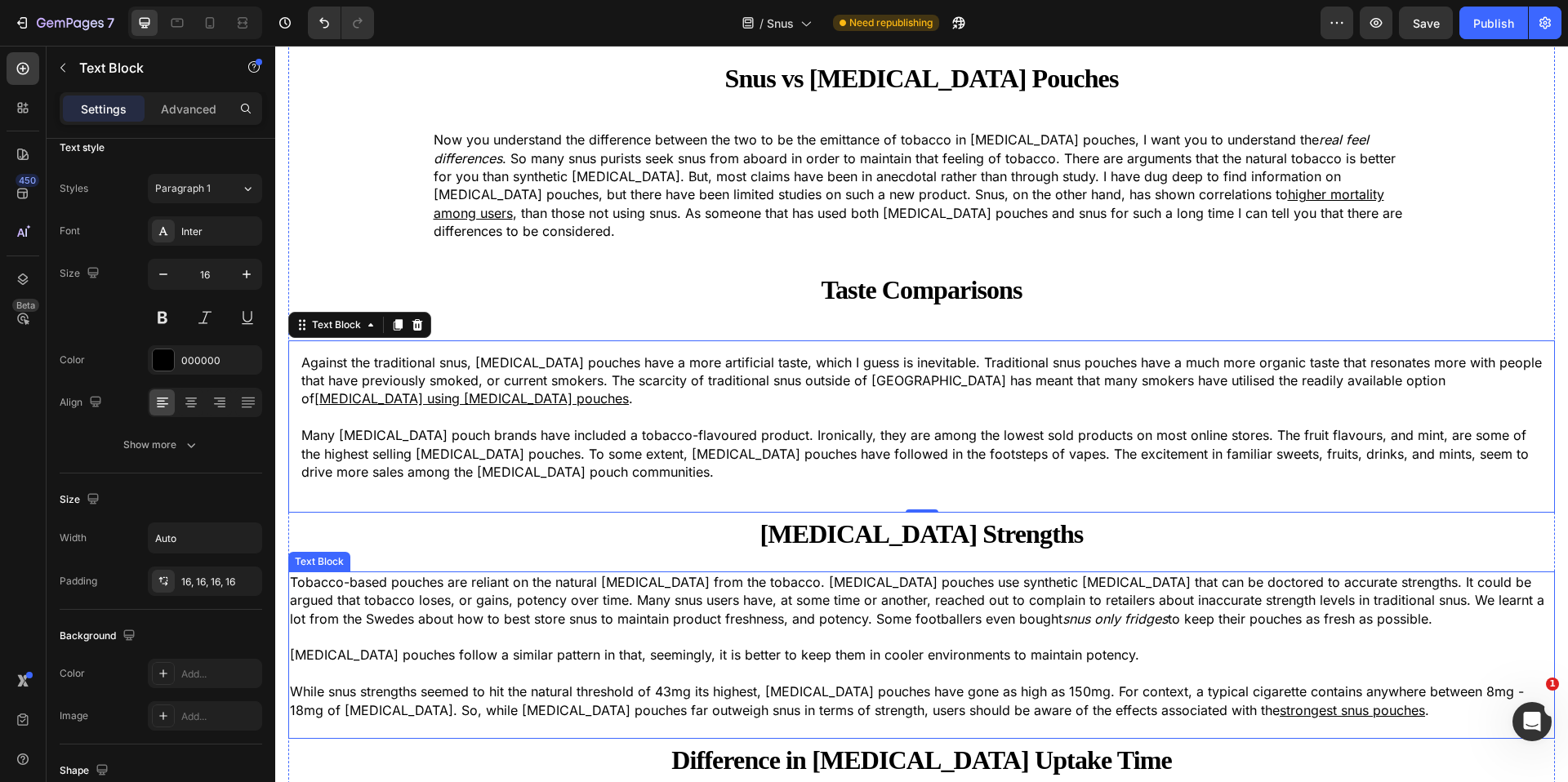
scroll to position [3350, 0]
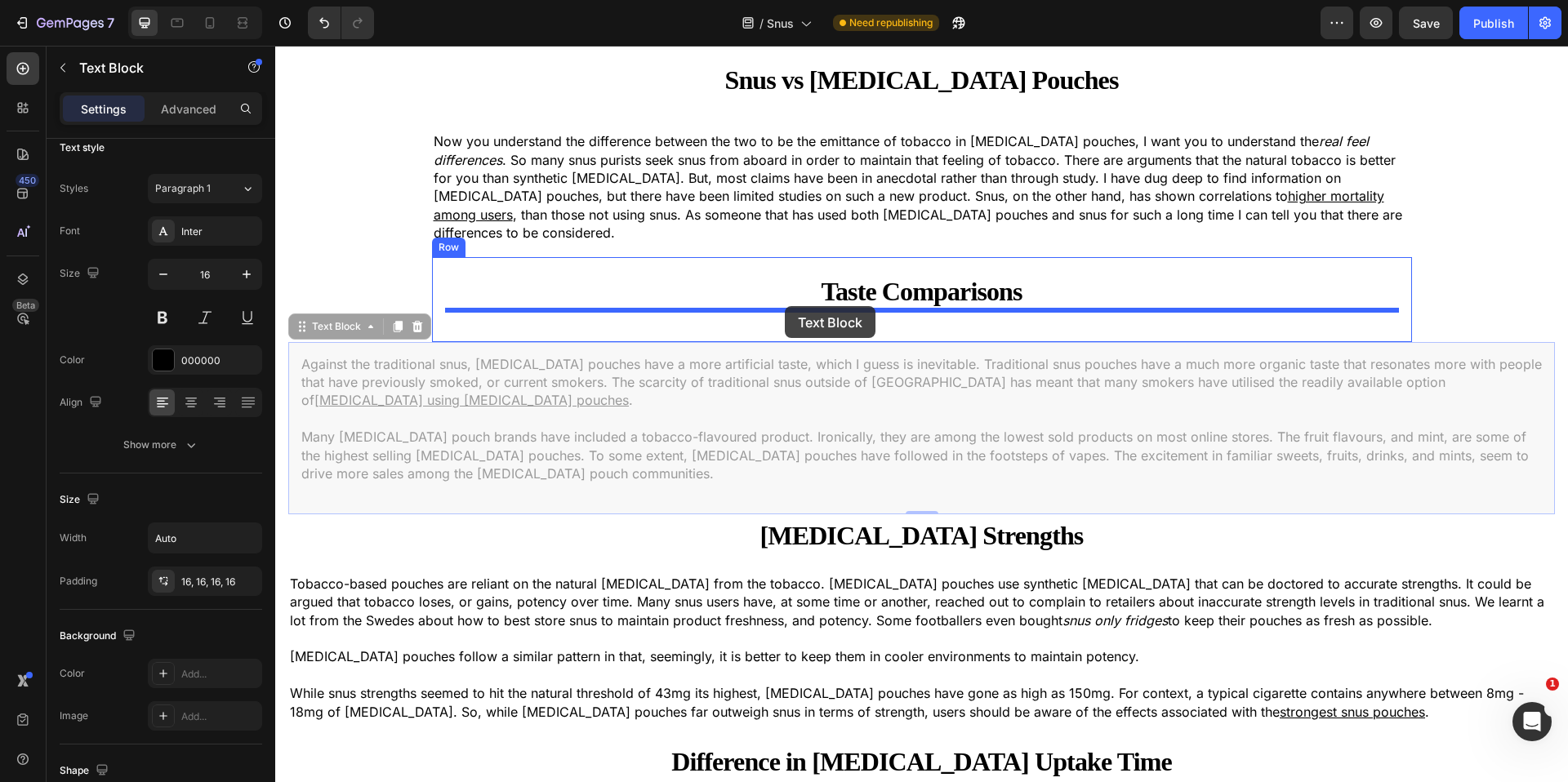
drag, startPoint x: 293, startPoint y: 309, endPoint x: 784, endPoint y: 307, distance: 491.0
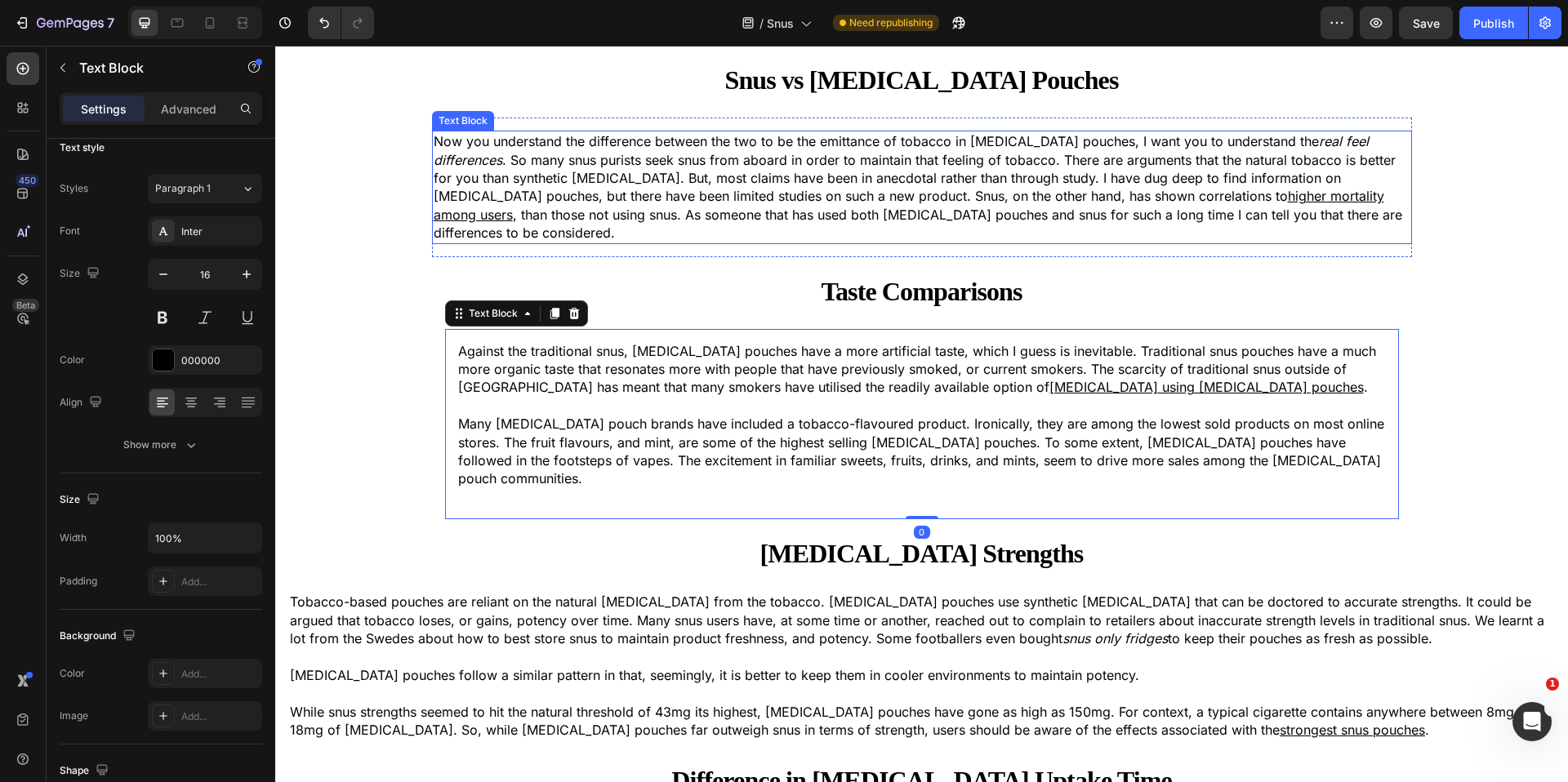
click at [503, 175] on p "Now you understand the difference between the two to be the emittance of tobacc…" at bounding box center [921, 187] width 976 height 110
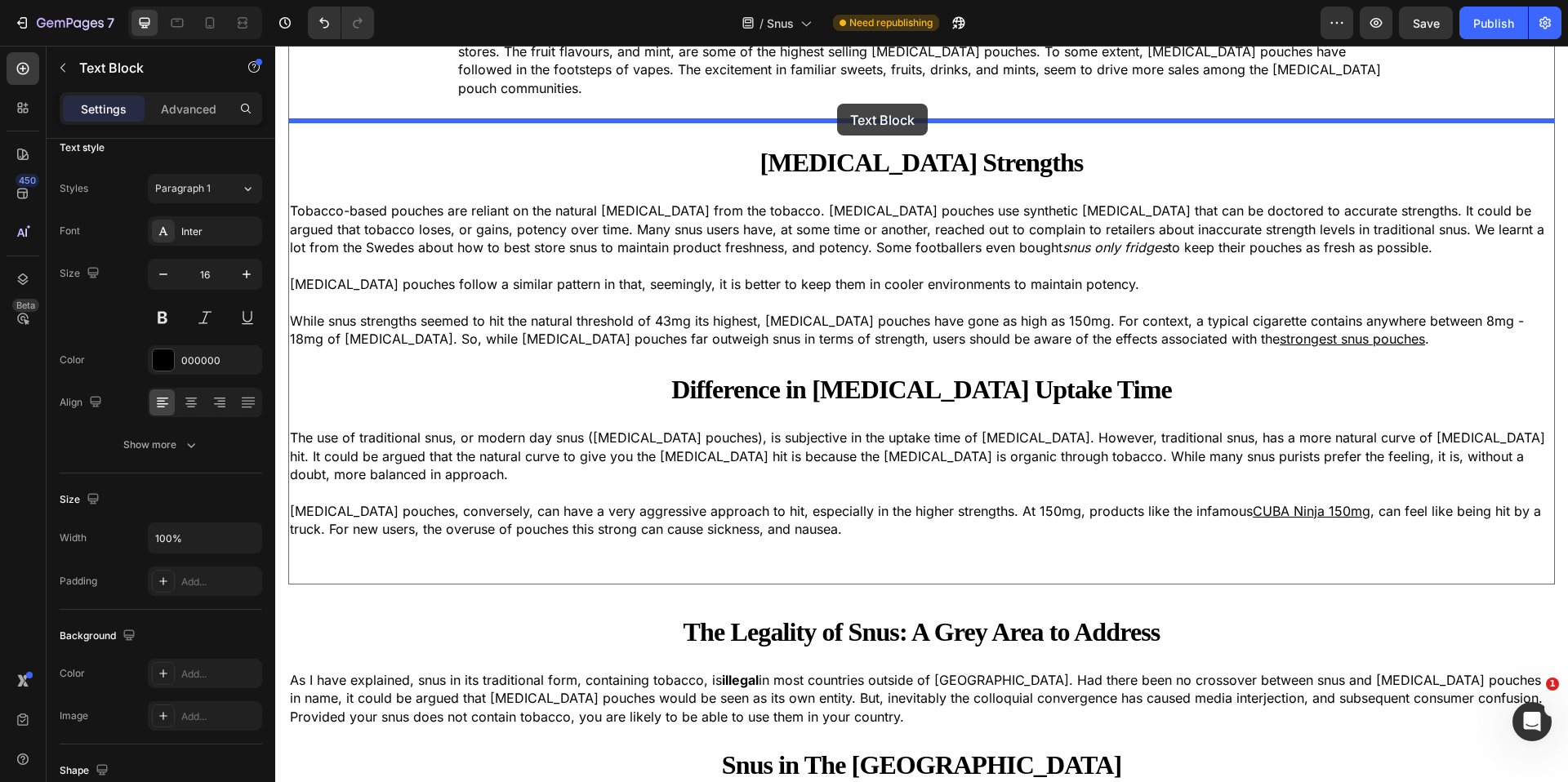
scroll to position [3285, 0]
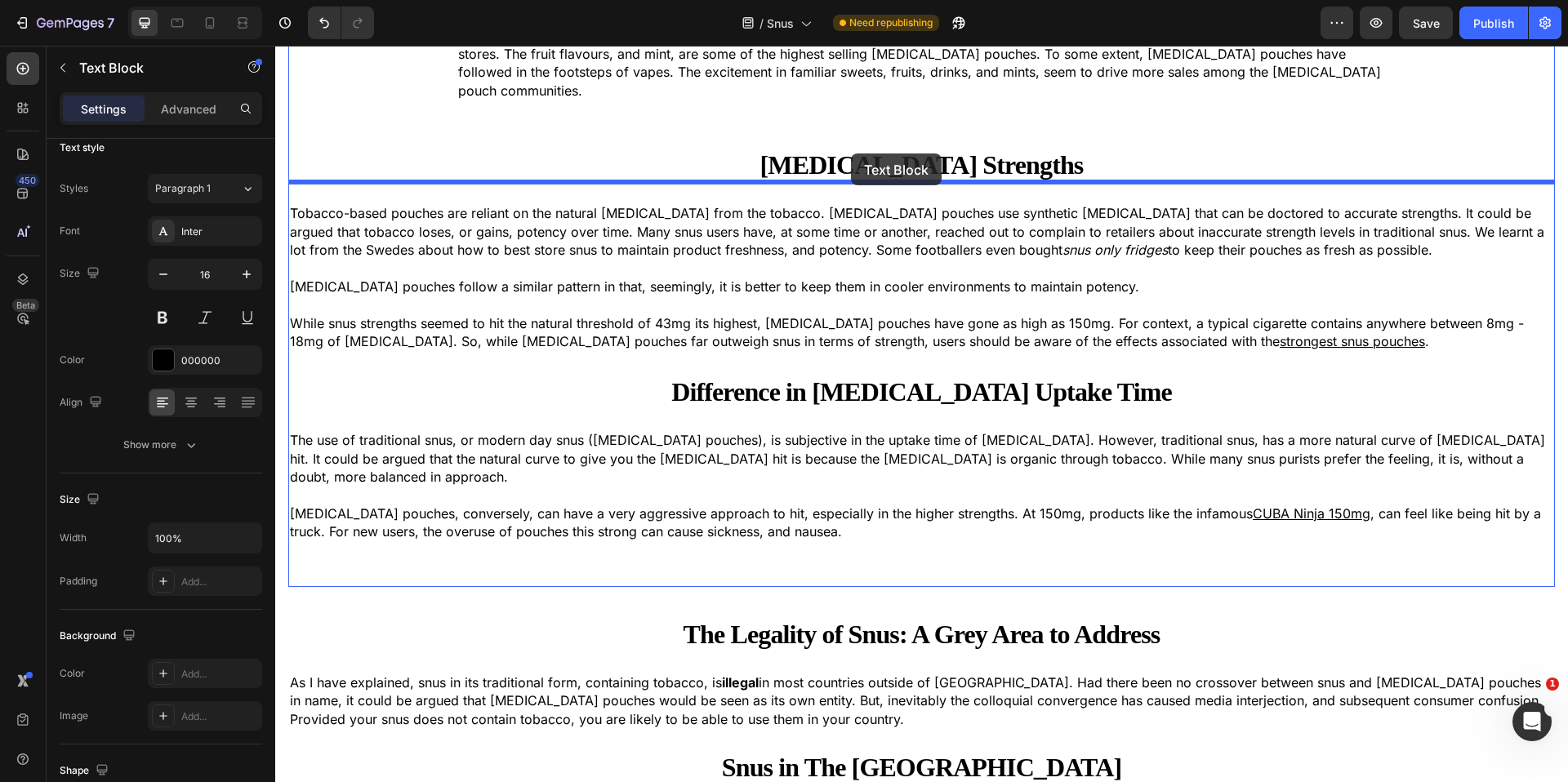
drag, startPoint x: 447, startPoint y: 119, endPoint x: 851, endPoint y: 153, distance: 405.4
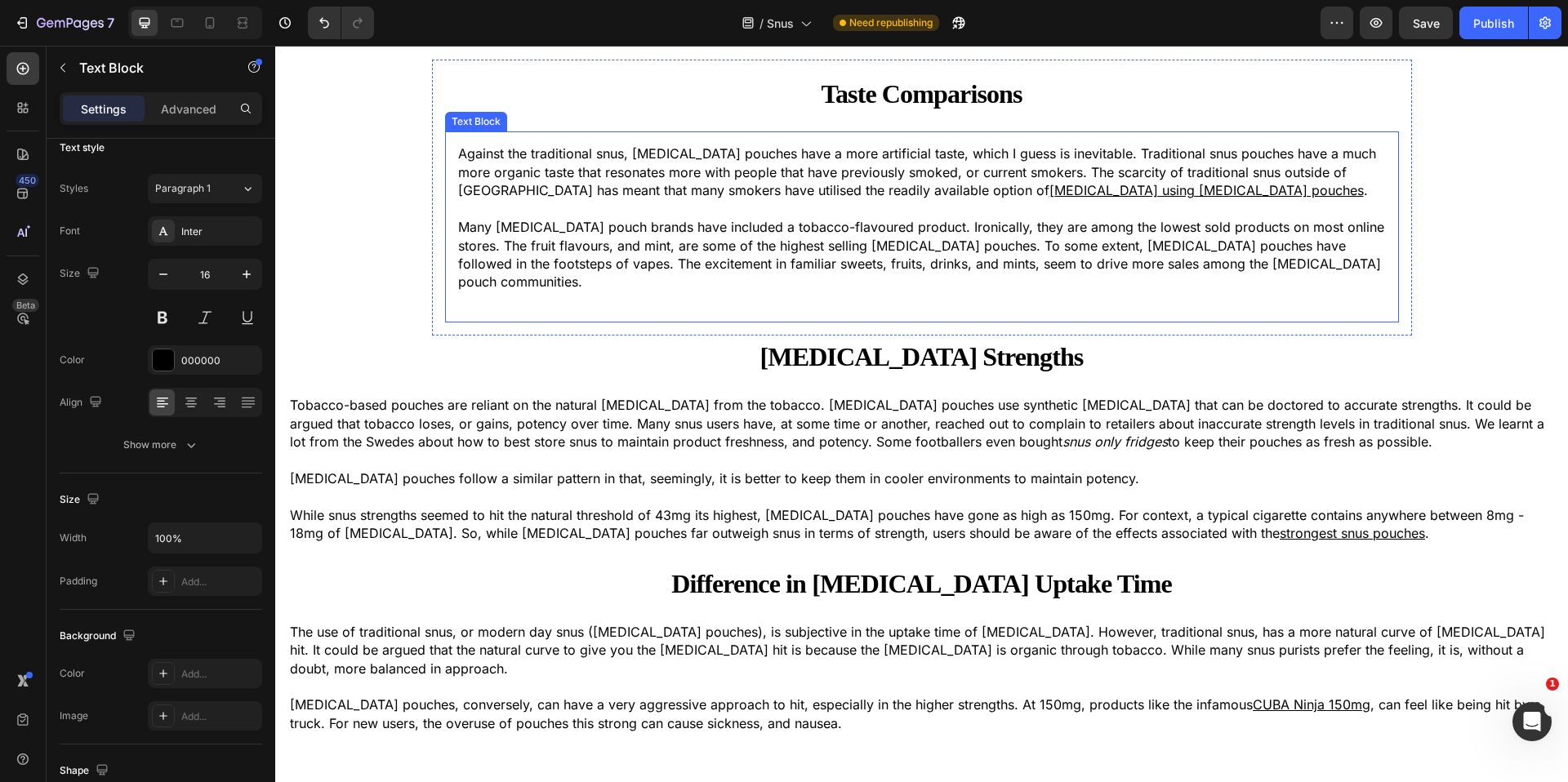
scroll to position [3182, 0]
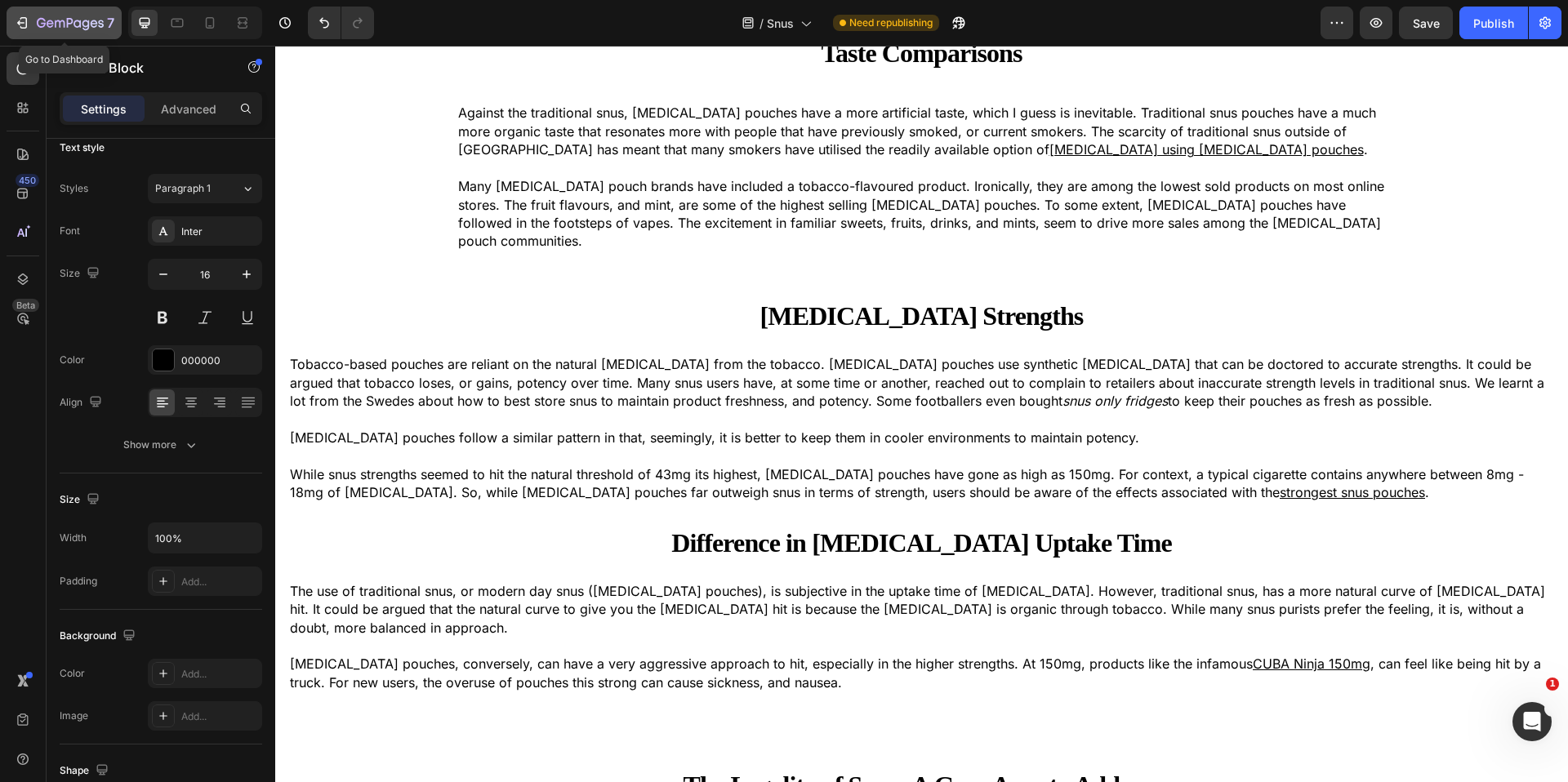
click at [26, 16] on icon "button" at bounding box center [22, 23] width 16 height 16
